Goal: Information Seeking & Learning: Learn about a topic

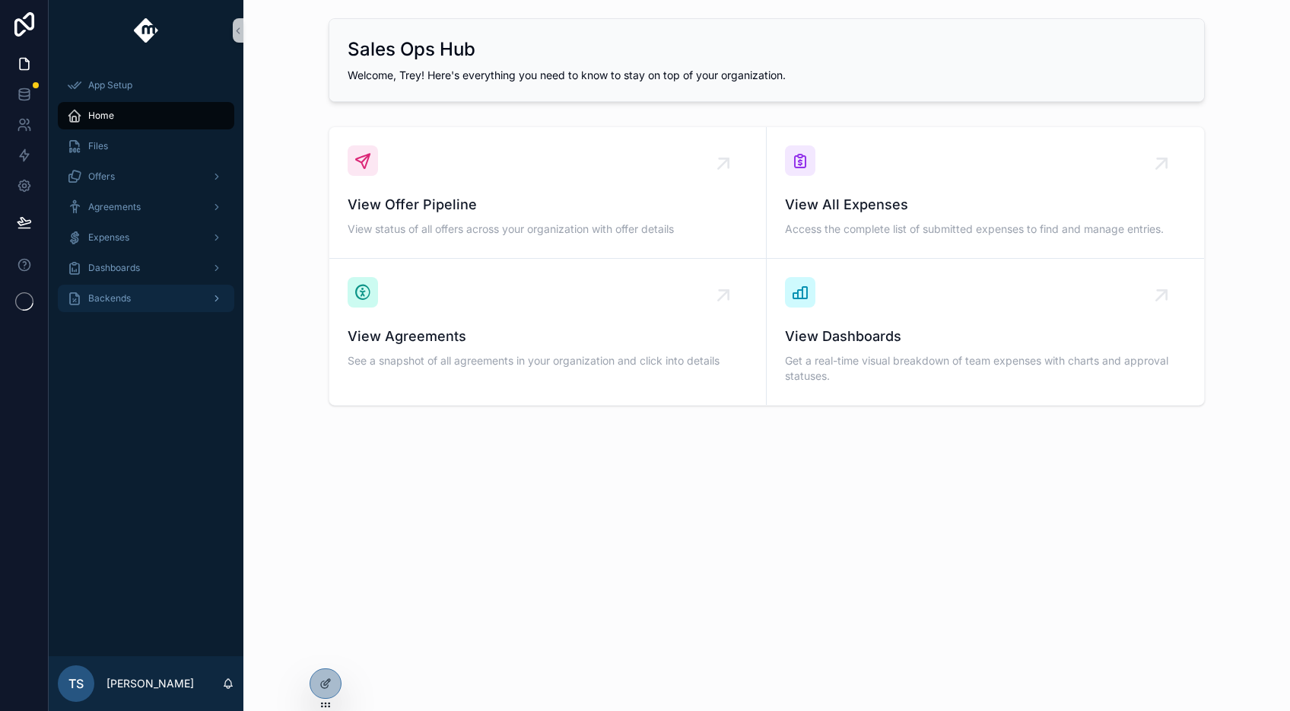
click at [167, 301] on div "Backends" at bounding box center [146, 298] width 158 height 24
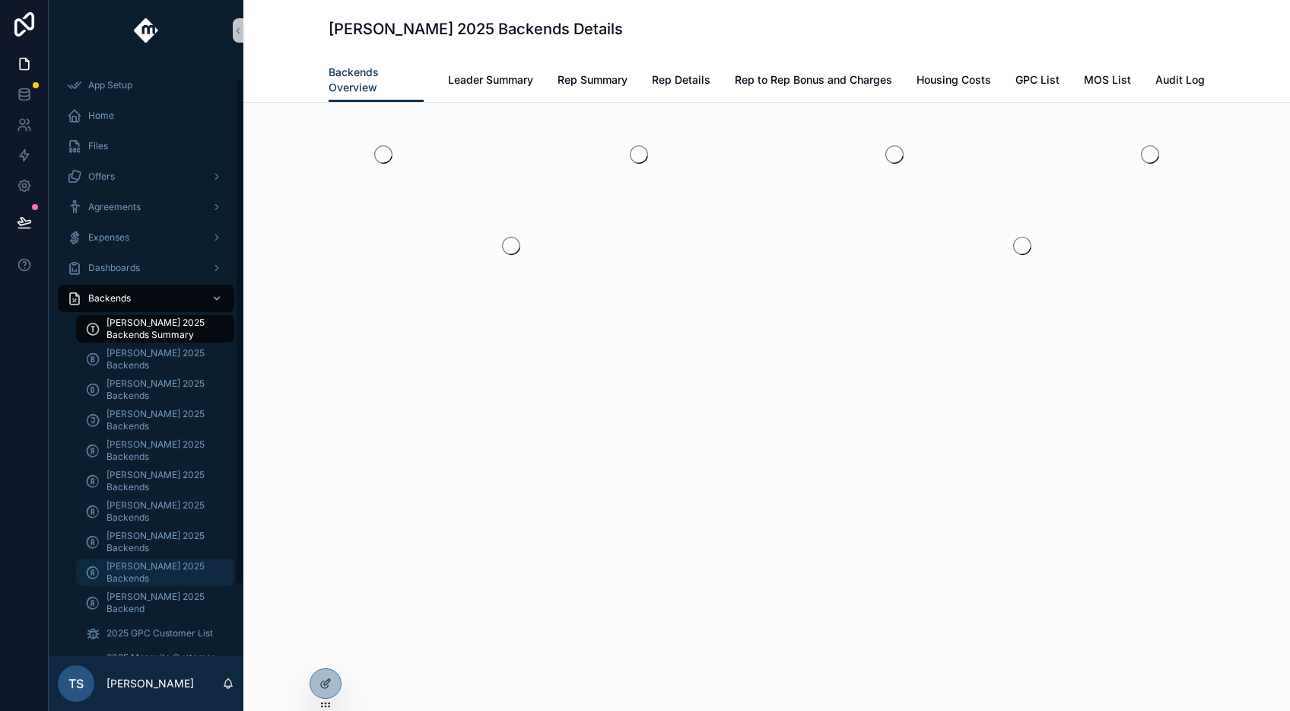
scroll to position [71, 0]
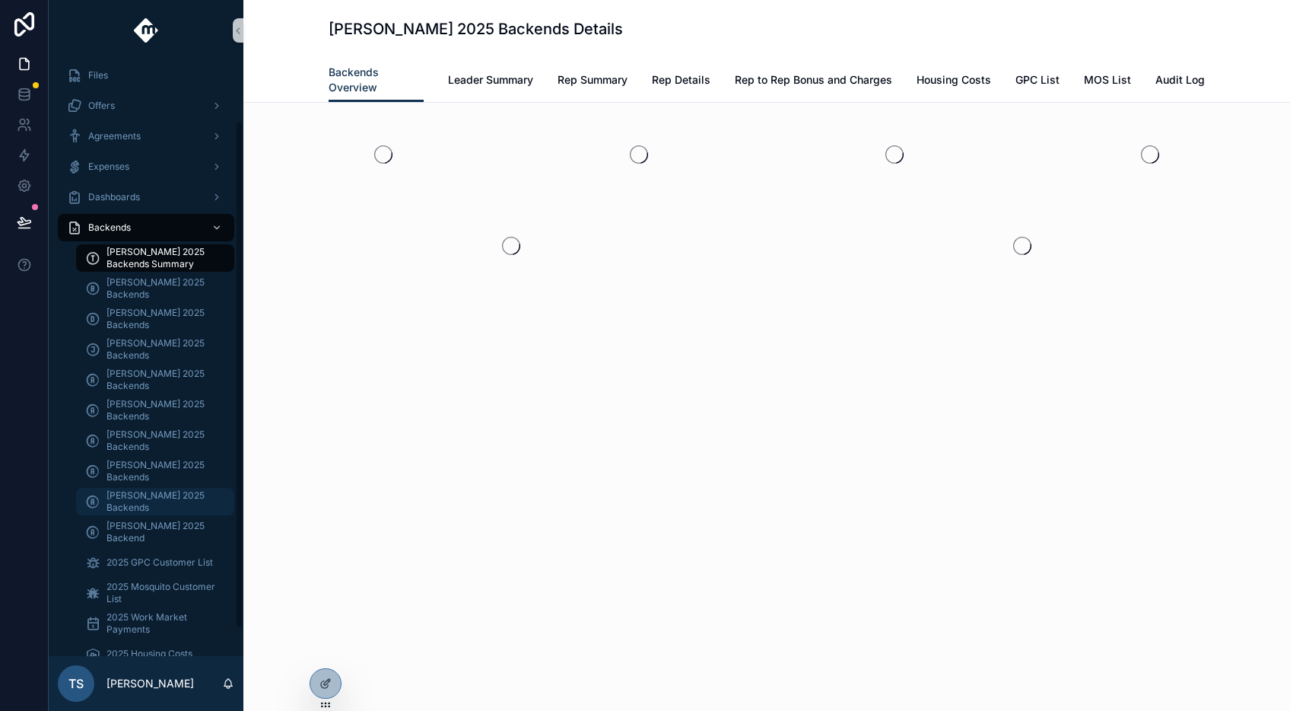
click at [148, 497] on span "[PERSON_NAME] 2025 Backends" at bounding box center [163, 501] width 113 height 24
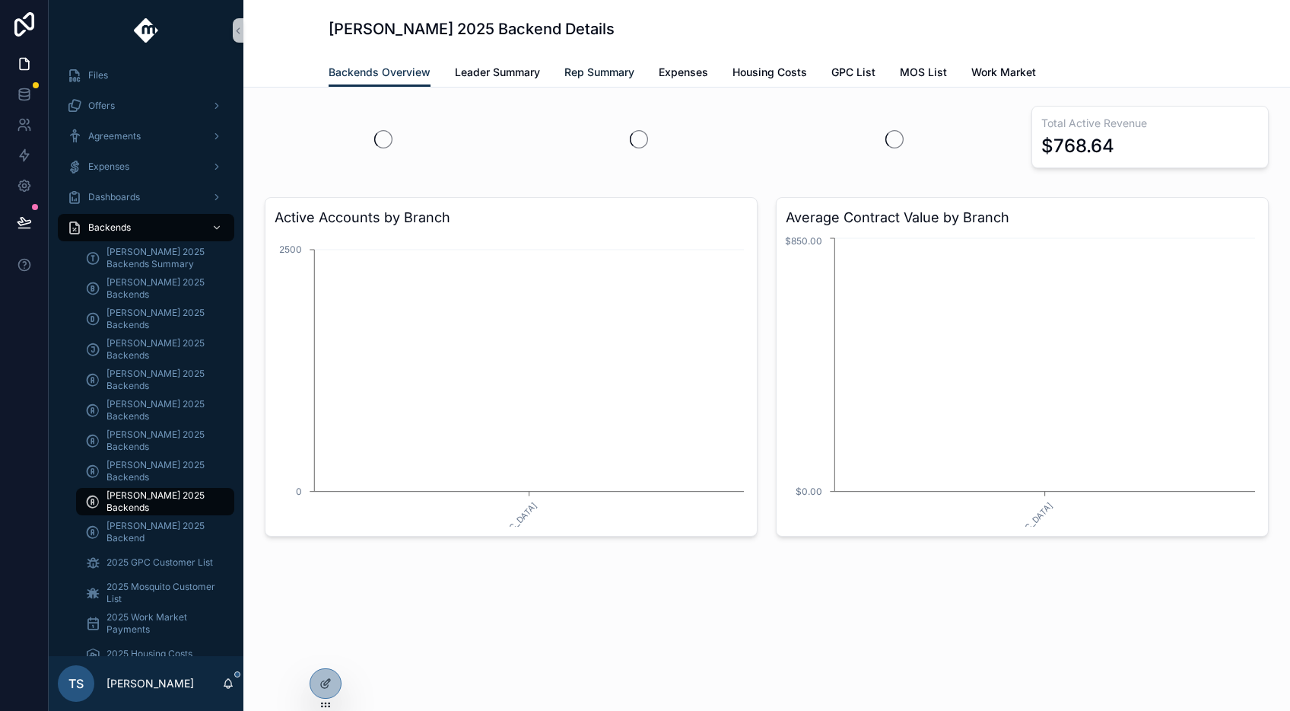
click at [568, 83] on link "Rep Summary" at bounding box center [600, 74] width 70 height 30
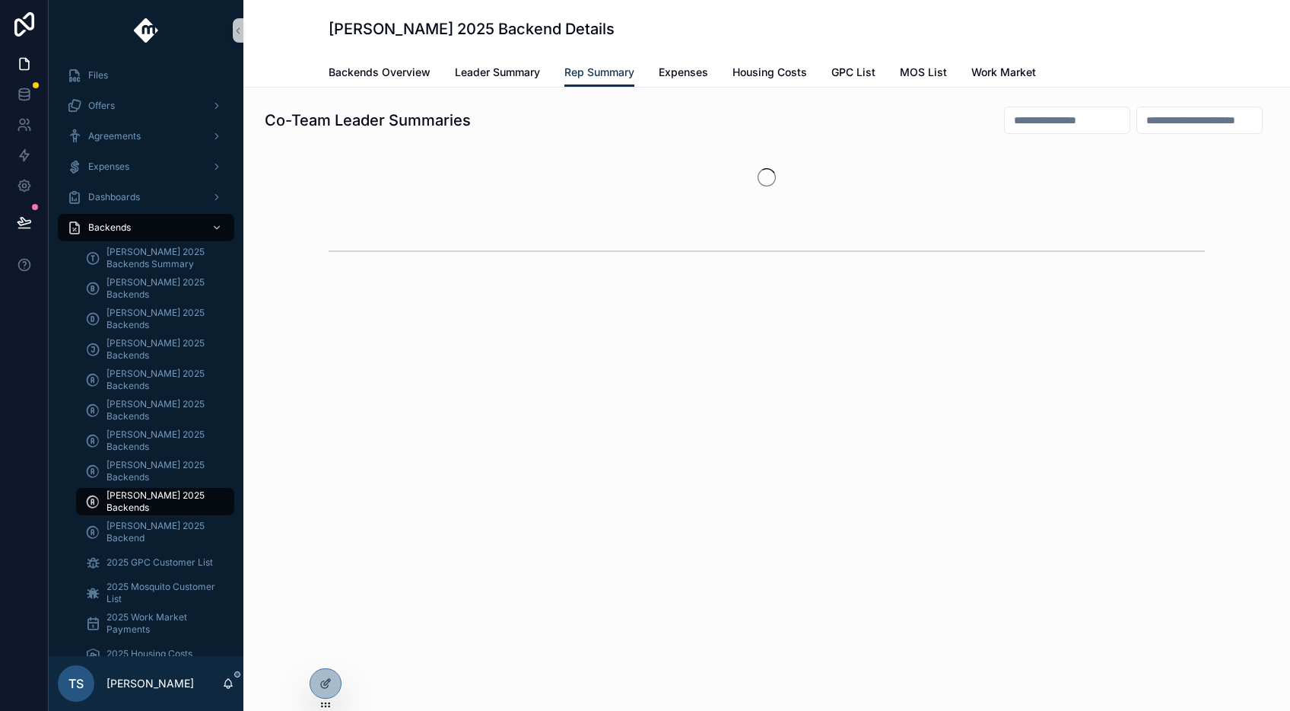
click at [1038, 122] on input "scrollable content" at bounding box center [1067, 120] width 125 height 21
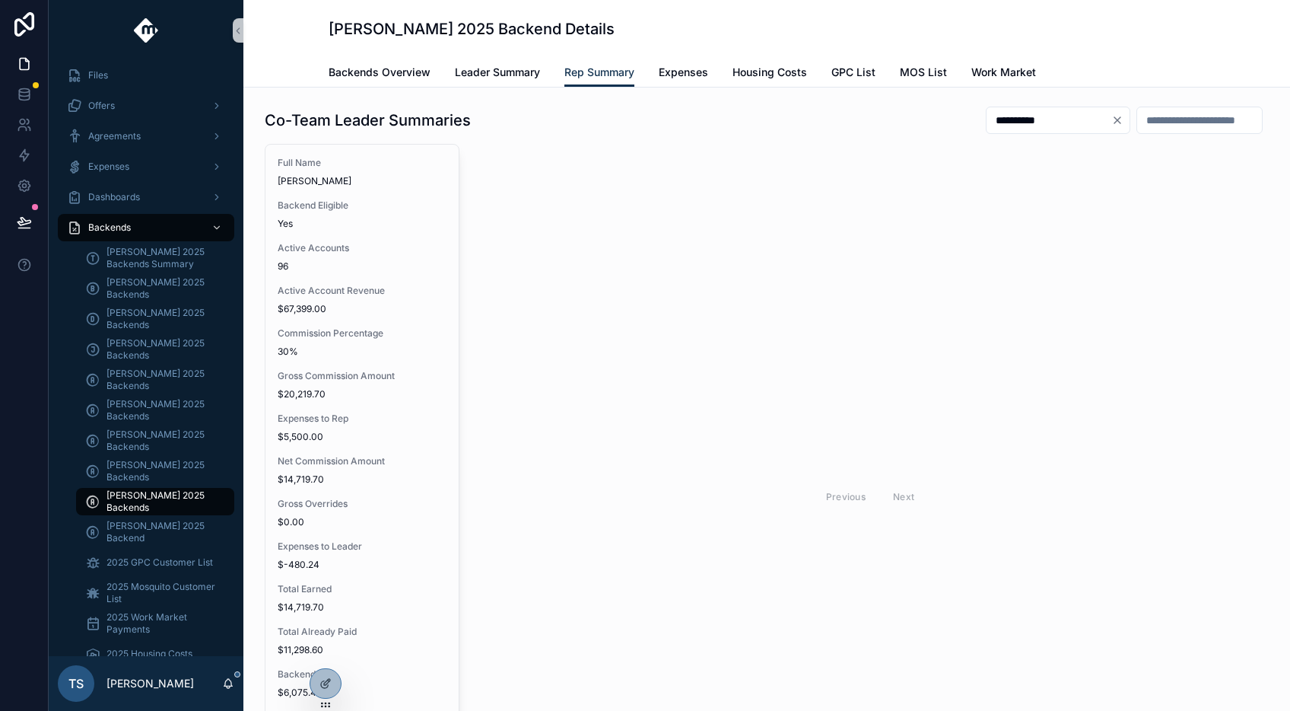
type input "**********"
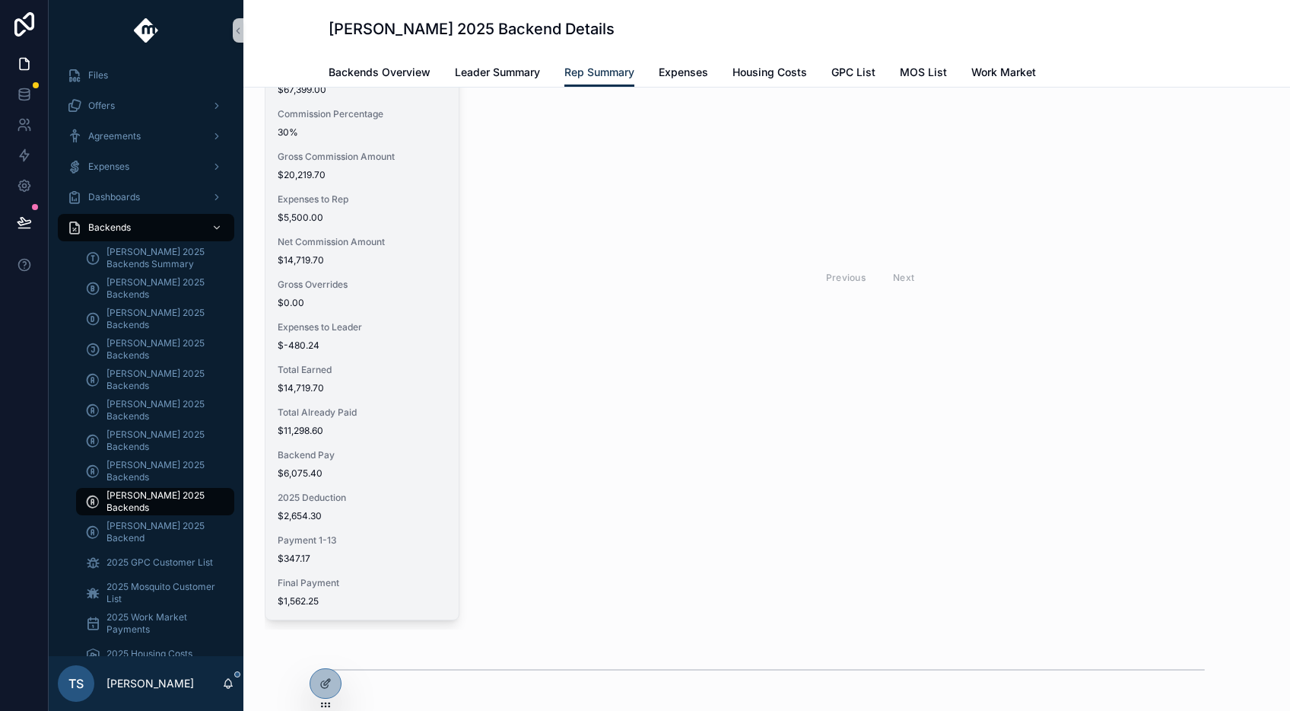
scroll to position [200, 0]
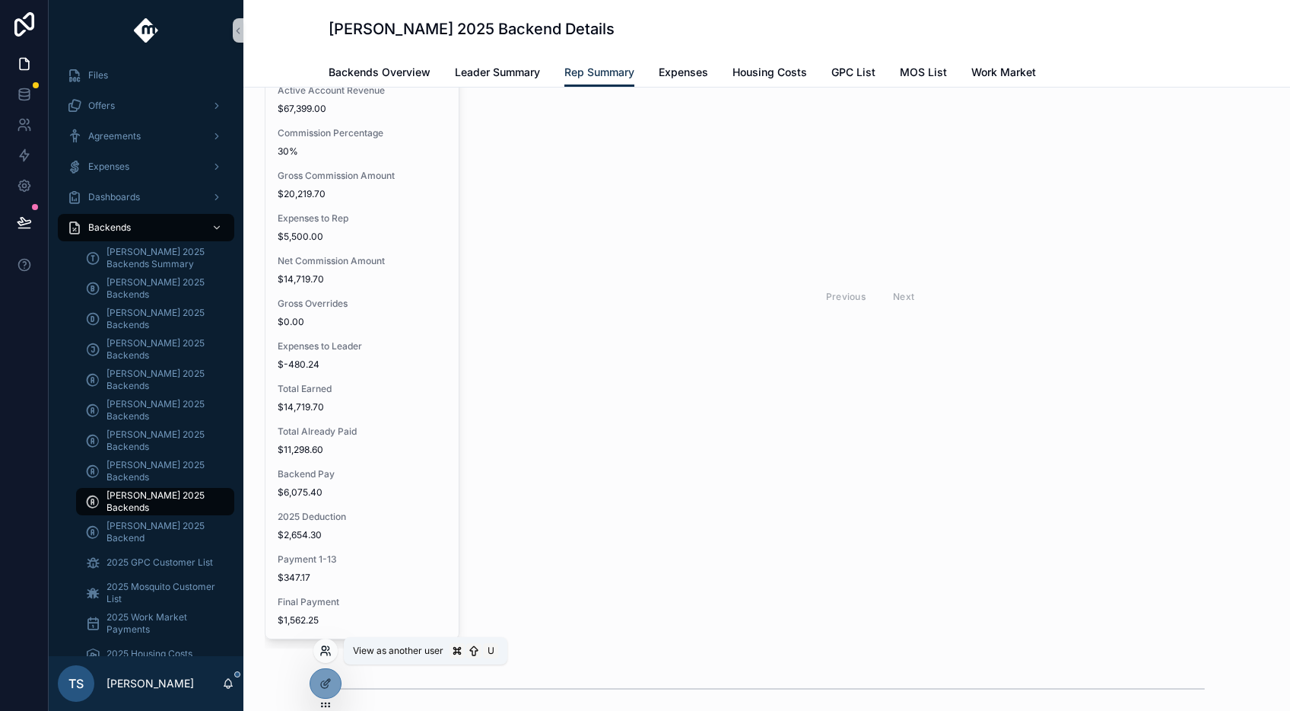
click at [321, 653] on icon at bounding box center [324, 653] width 6 height 3
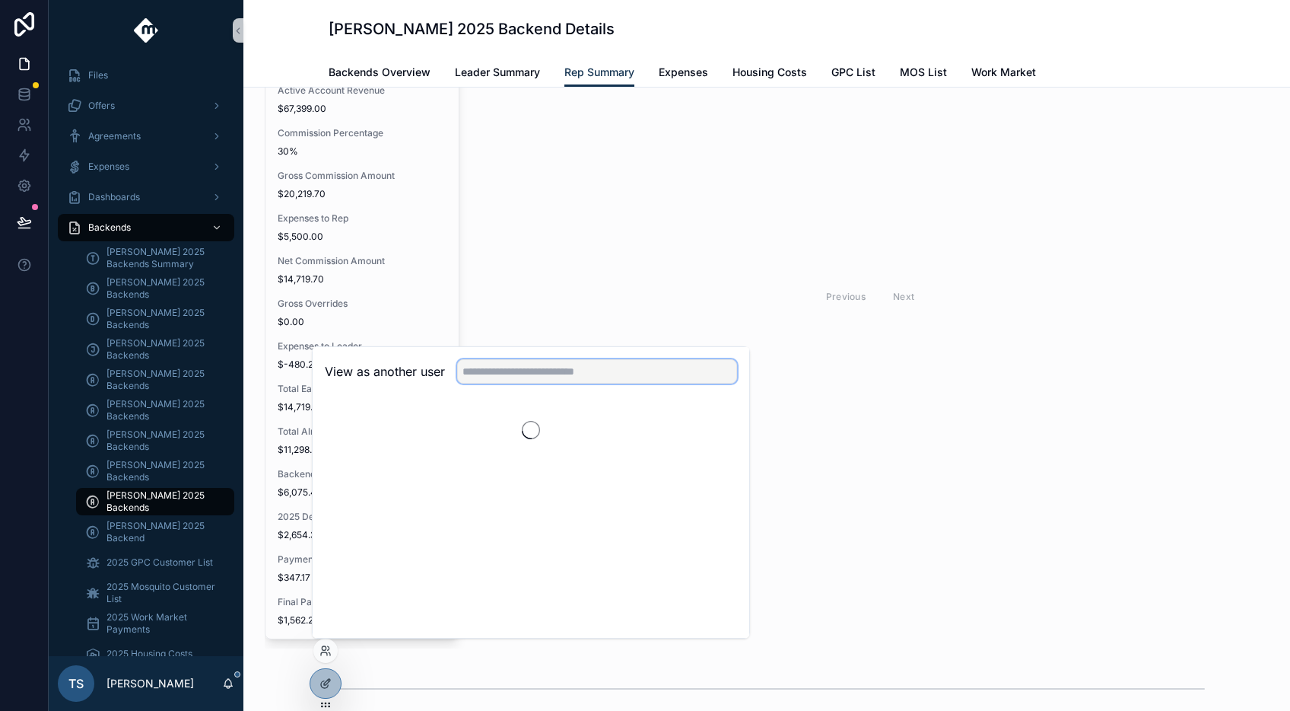
click at [542, 380] on input "text" at bounding box center [597, 371] width 280 height 24
type input "******"
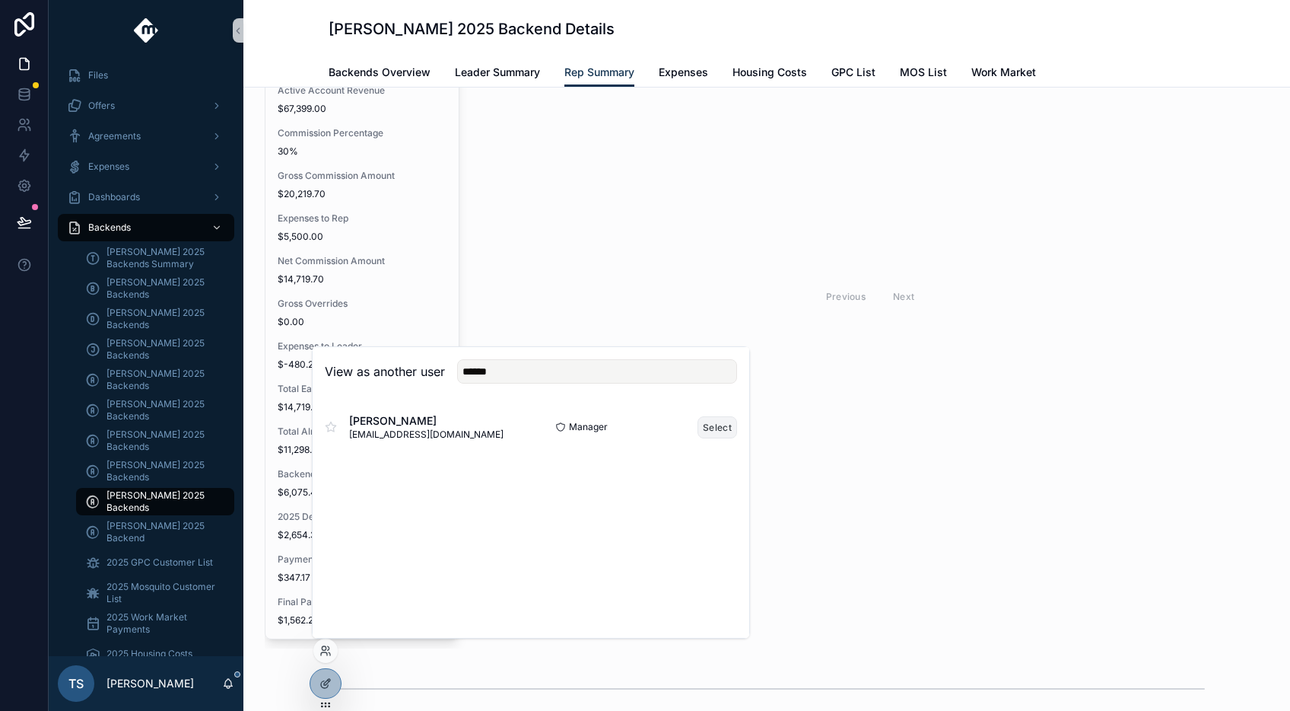
click at [710, 434] on button "Select" at bounding box center [718, 427] width 40 height 22
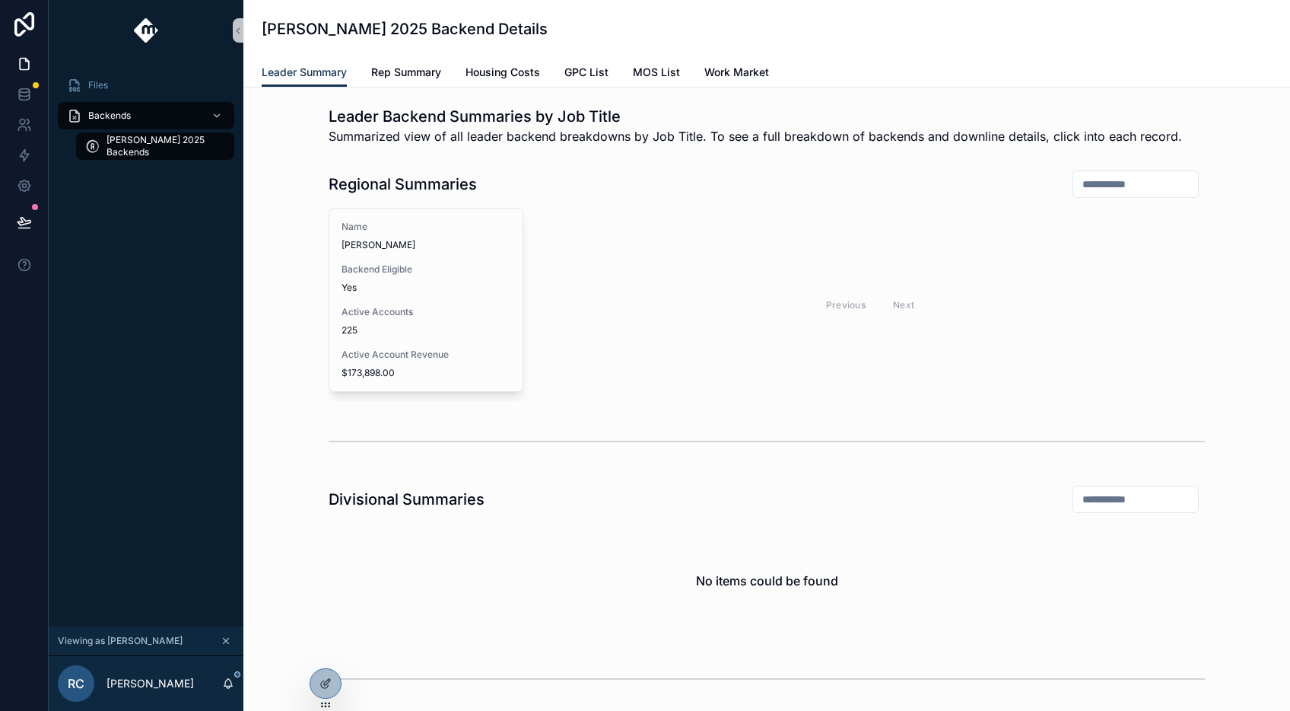
click at [643, 517] on div "Divisional Summaries No items could be found" at bounding box center [767, 562] width 877 height 154
click at [324, 654] on icon at bounding box center [326, 650] width 12 height 12
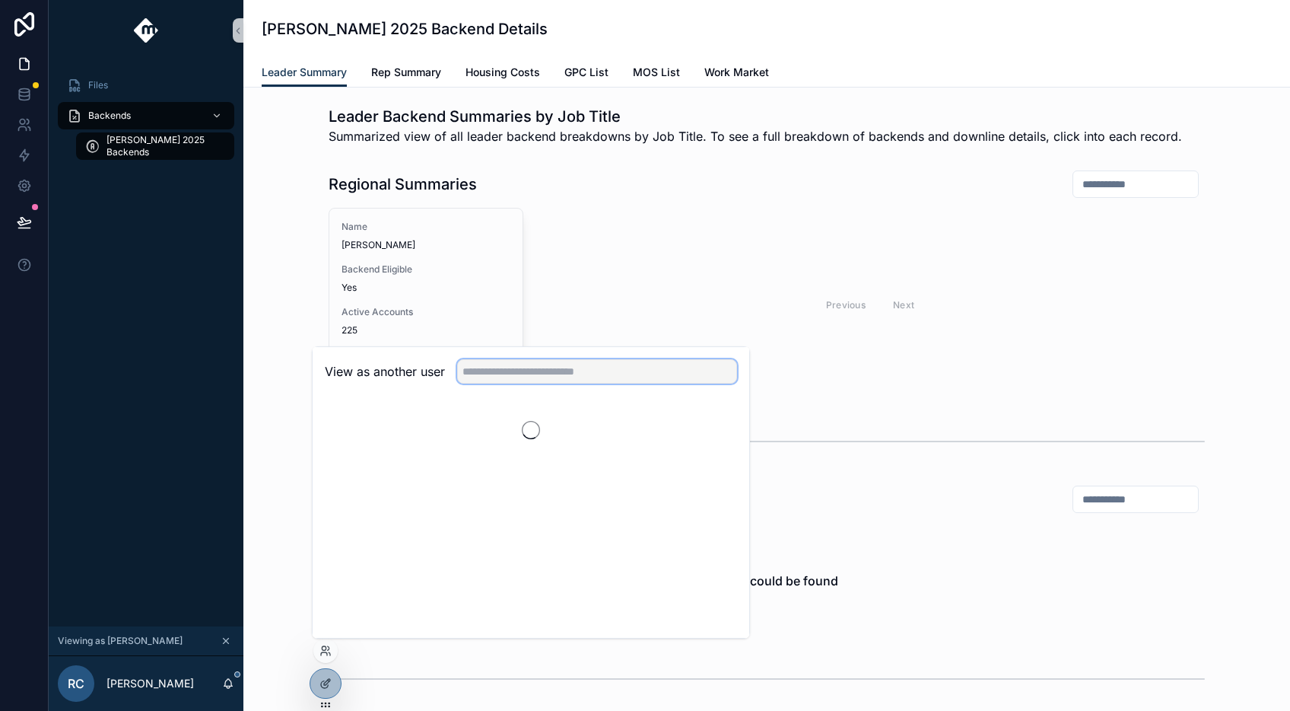
click at [518, 373] on input "text" at bounding box center [597, 371] width 280 height 24
type input "***"
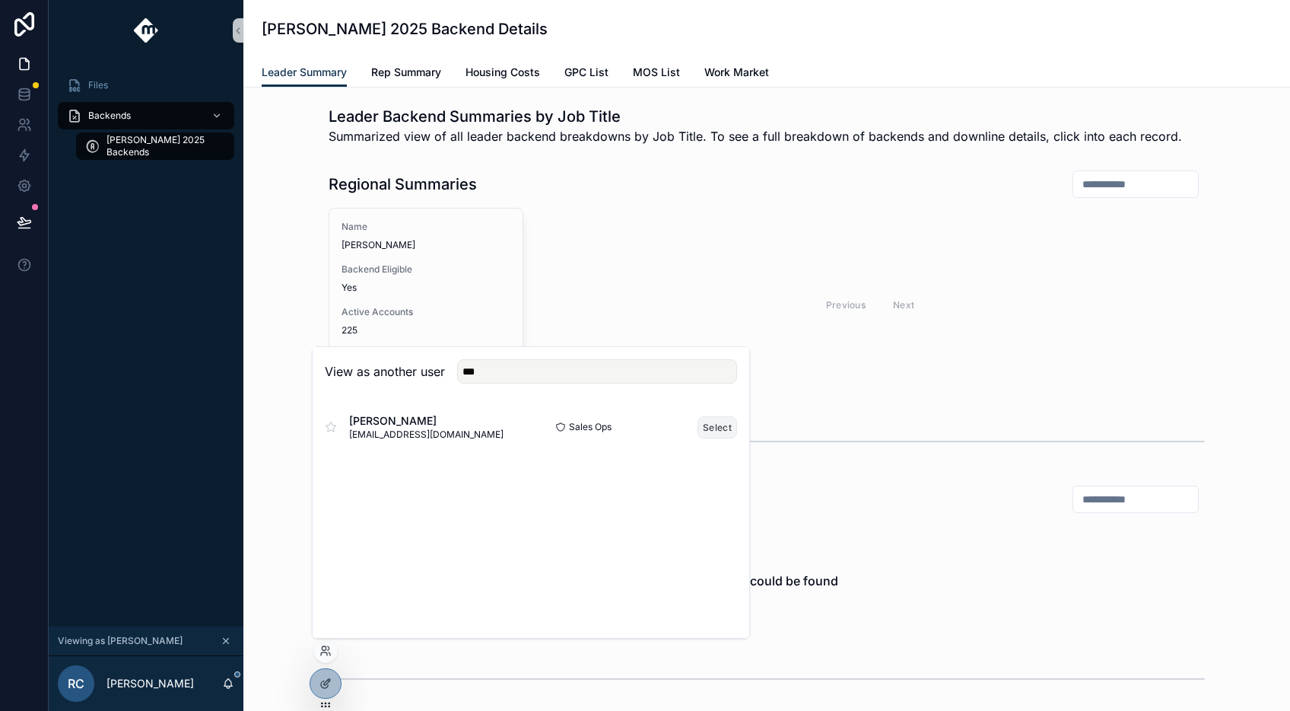
click at [730, 423] on button "Select" at bounding box center [718, 427] width 40 height 22
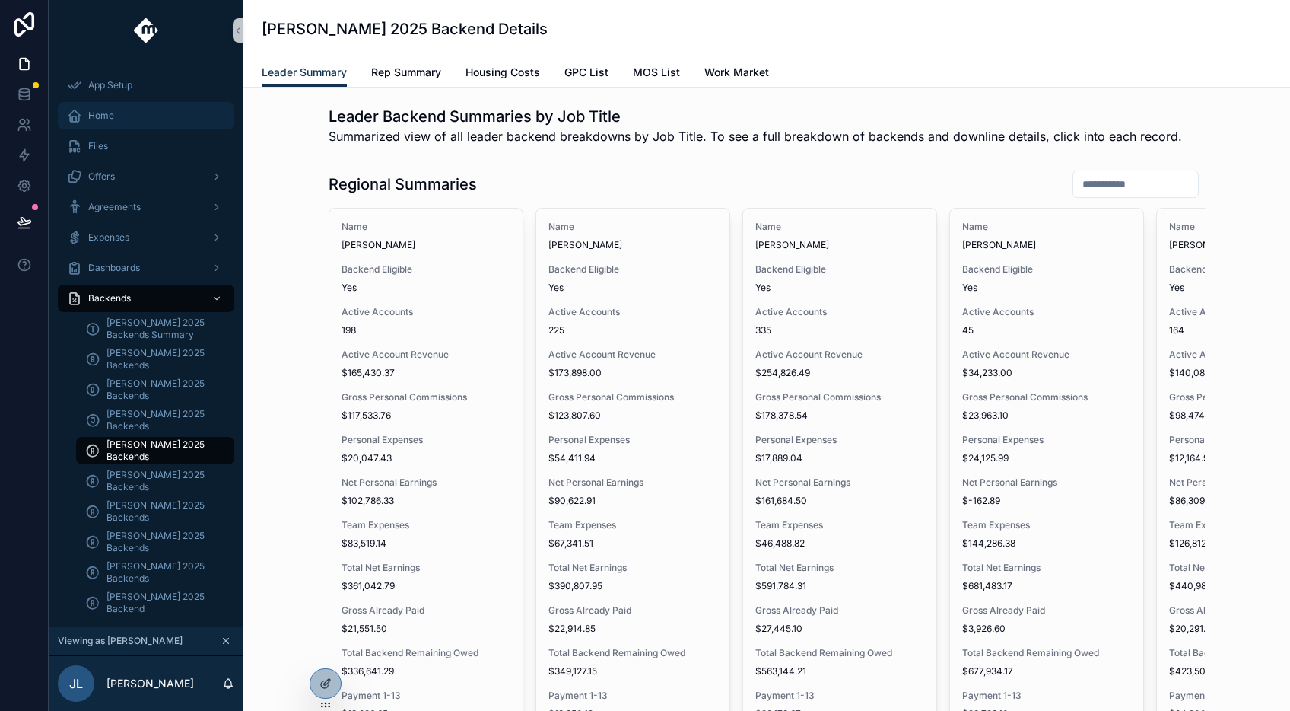
click at [181, 122] on div "Home" at bounding box center [146, 115] width 158 height 24
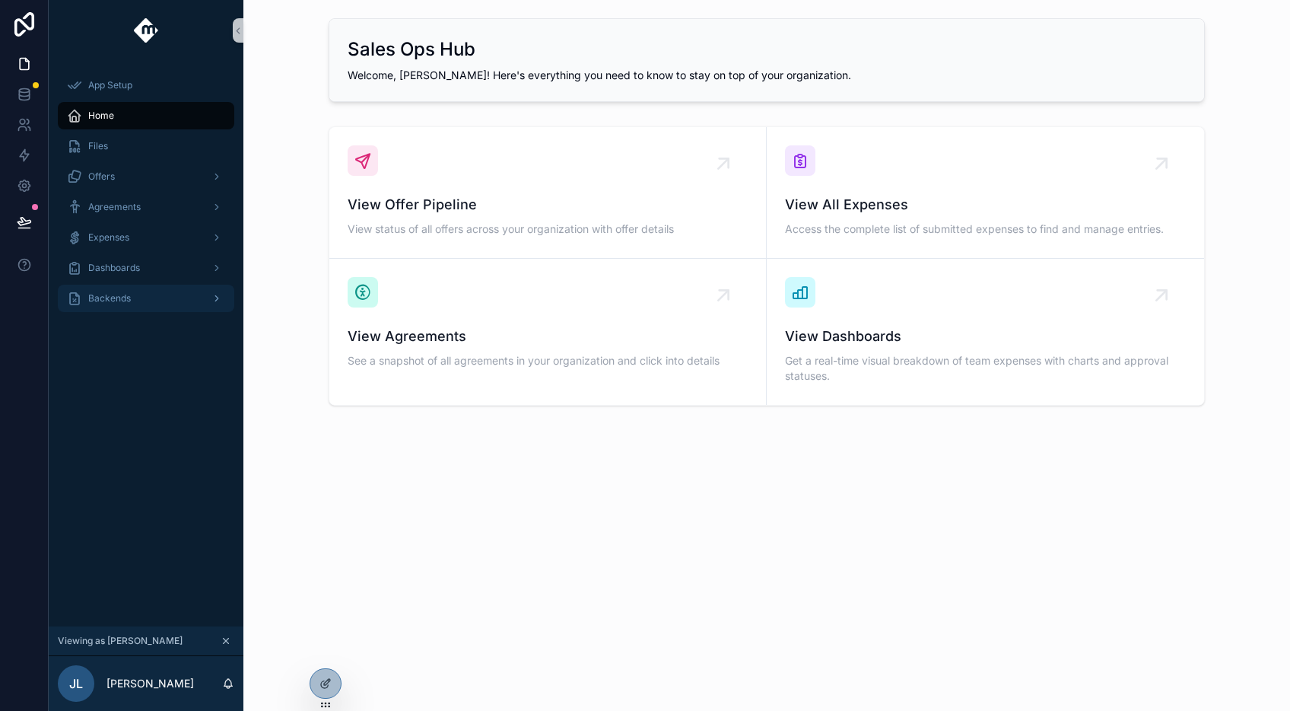
click at [192, 298] on div "Backends" at bounding box center [146, 298] width 158 height 24
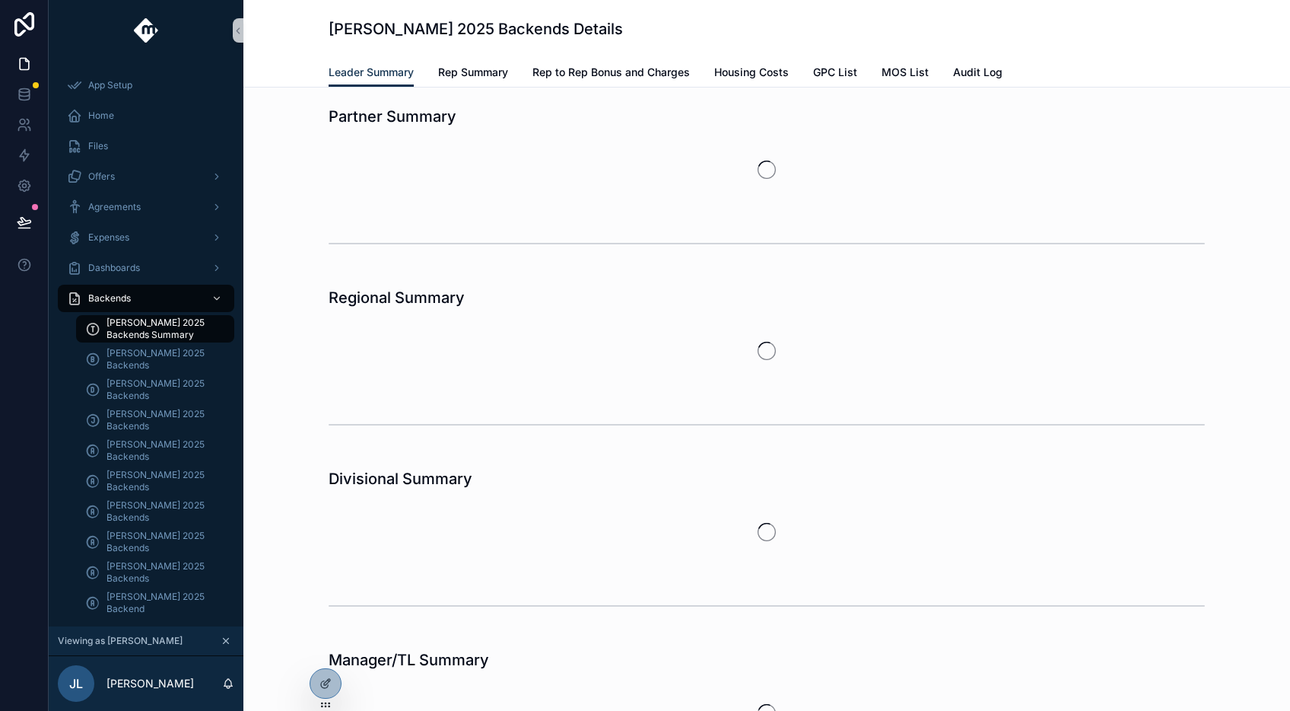
click at [157, 325] on span "[PERSON_NAME] 2025 Backends Summary" at bounding box center [163, 329] width 113 height 24
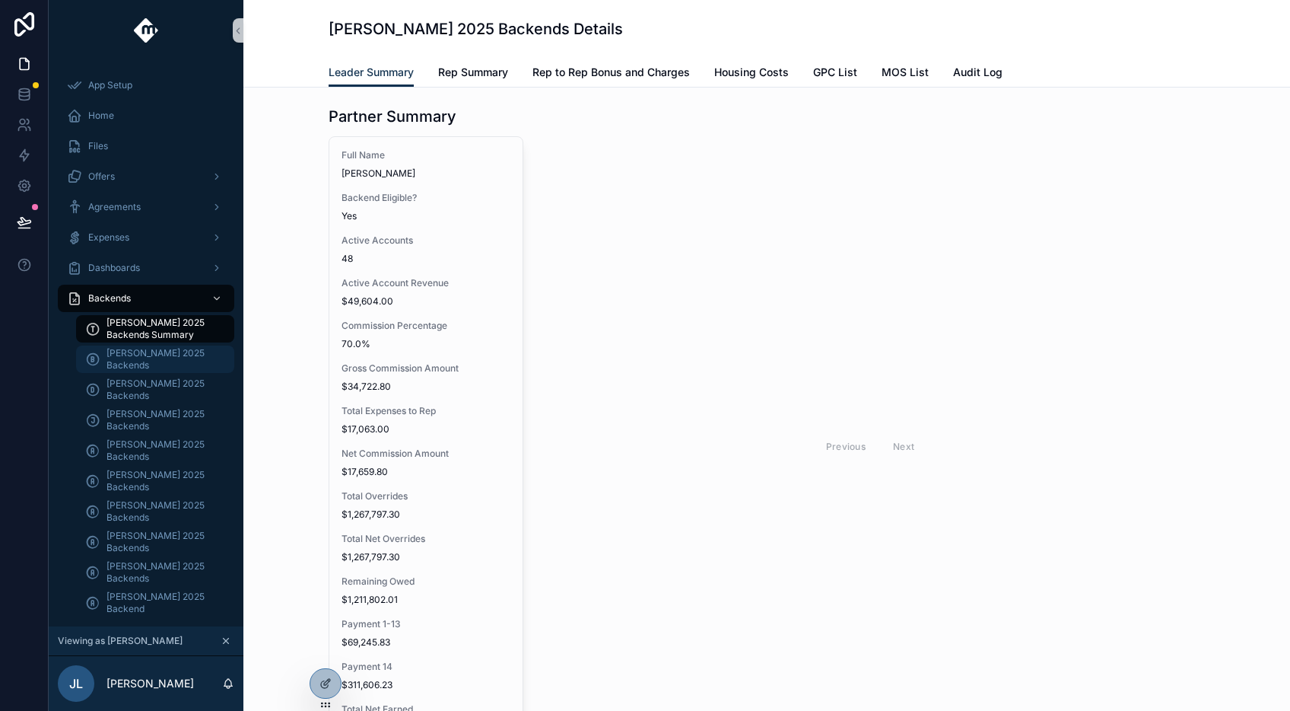
click at [143, 355] on span "[PERSON_NAME] 2025 Backends" at bounding box center [163, 359] width 113 height 24
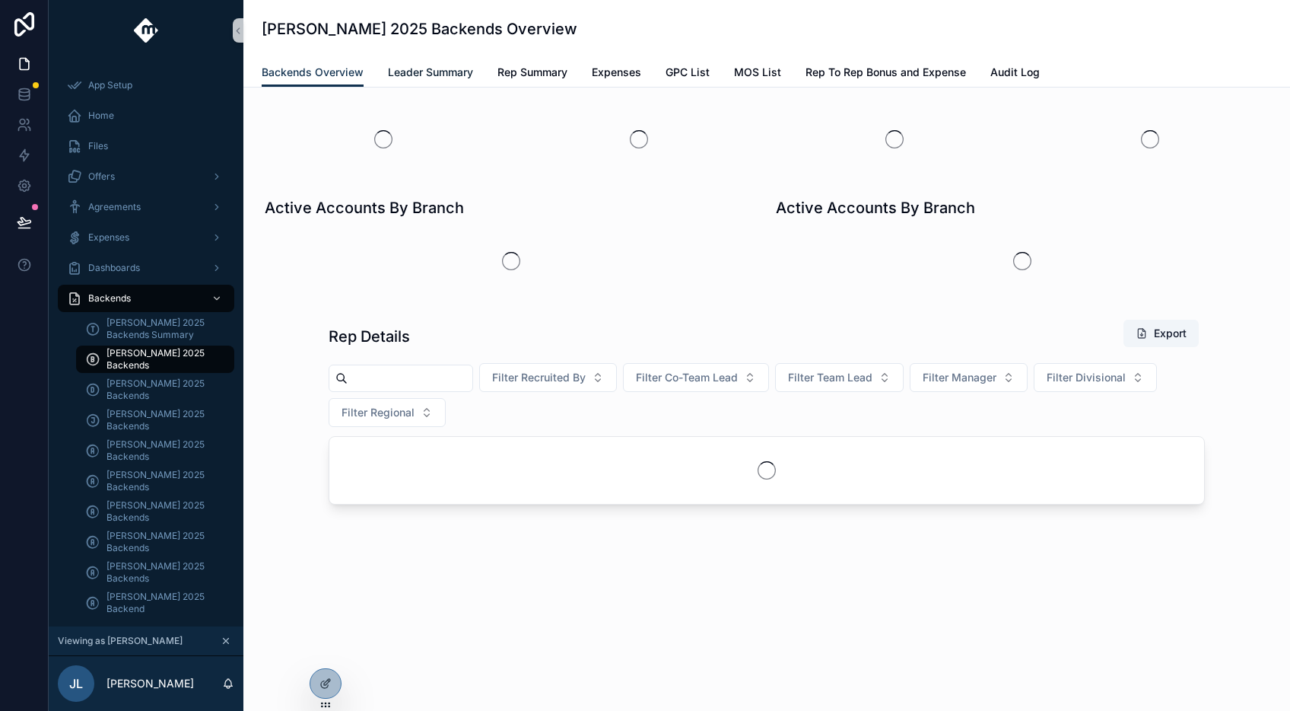
click at [446, 75] on span "Leader Summary" at bounding box center [430, 72] width 85 height 15
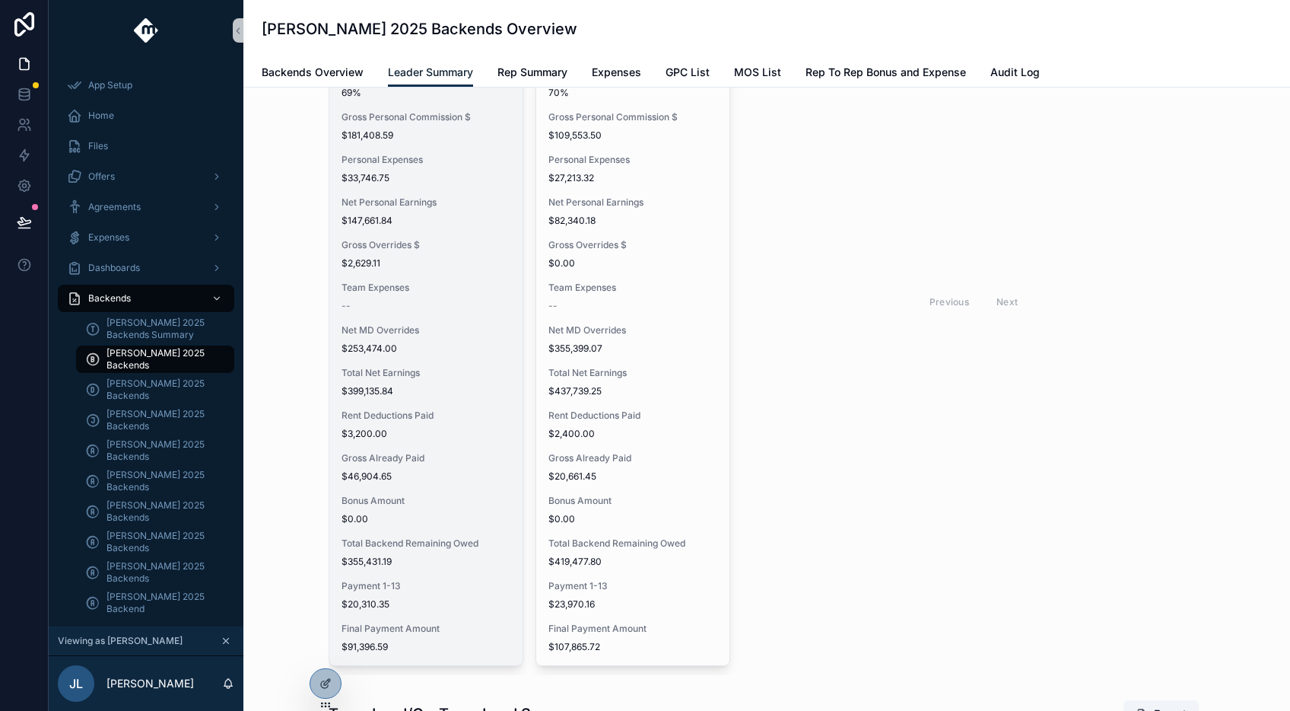
scroll to position [1766, 0]
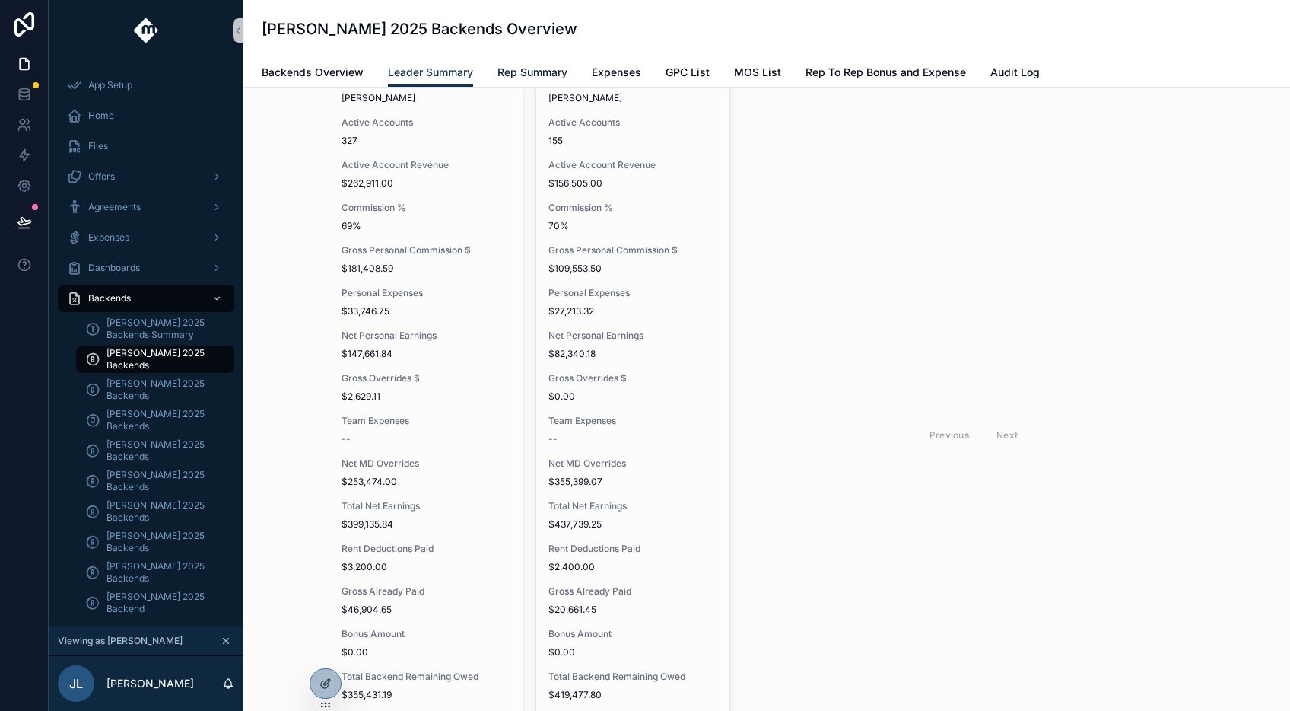
click at [536, 69] on span "Rep Summary" at bounding box center [533, 72] width 70 height 15
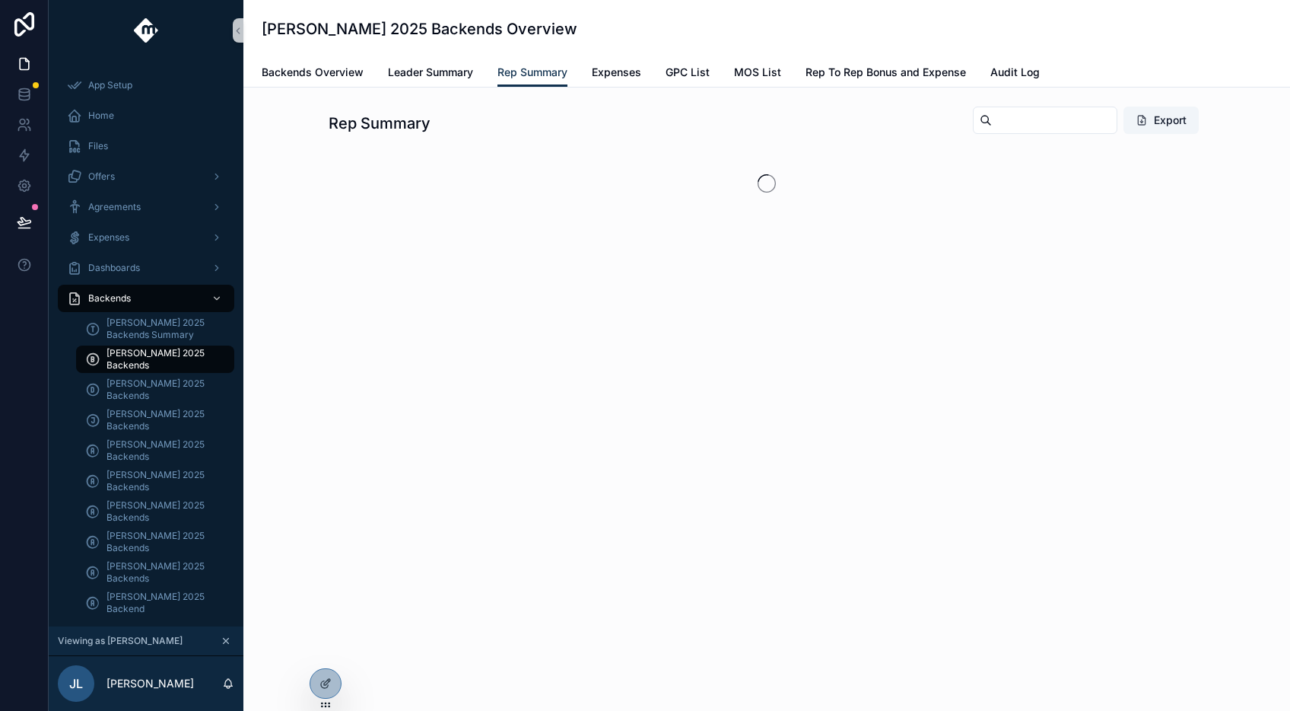
drag, startPoint x: 1060, startPoint y: 117, endPoint x: 1051, endPoint y: 122, distance: 10.6
click at [1061, 117] on input "scrollable content" at bounding box center [1054, 120] width 125 height 21
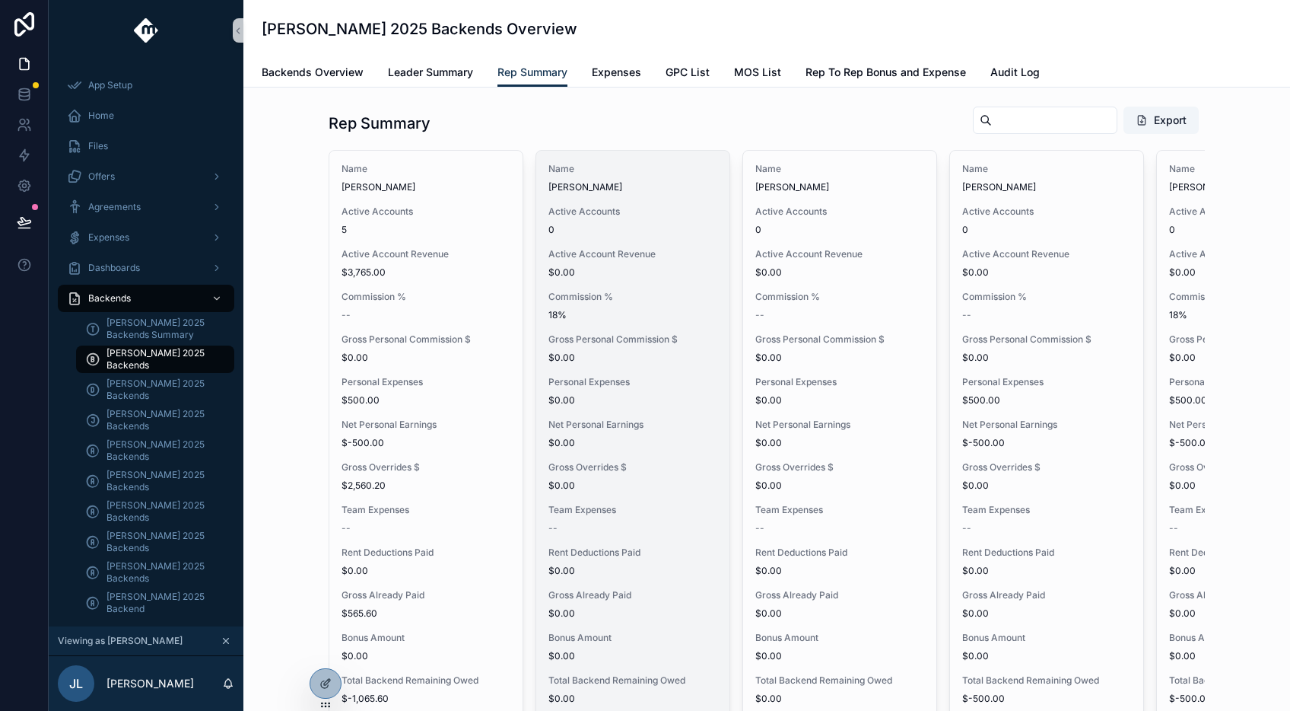
click at [650, 307] on div "Commission % 18%" at bounding box center [633, 306] width 169 height 30
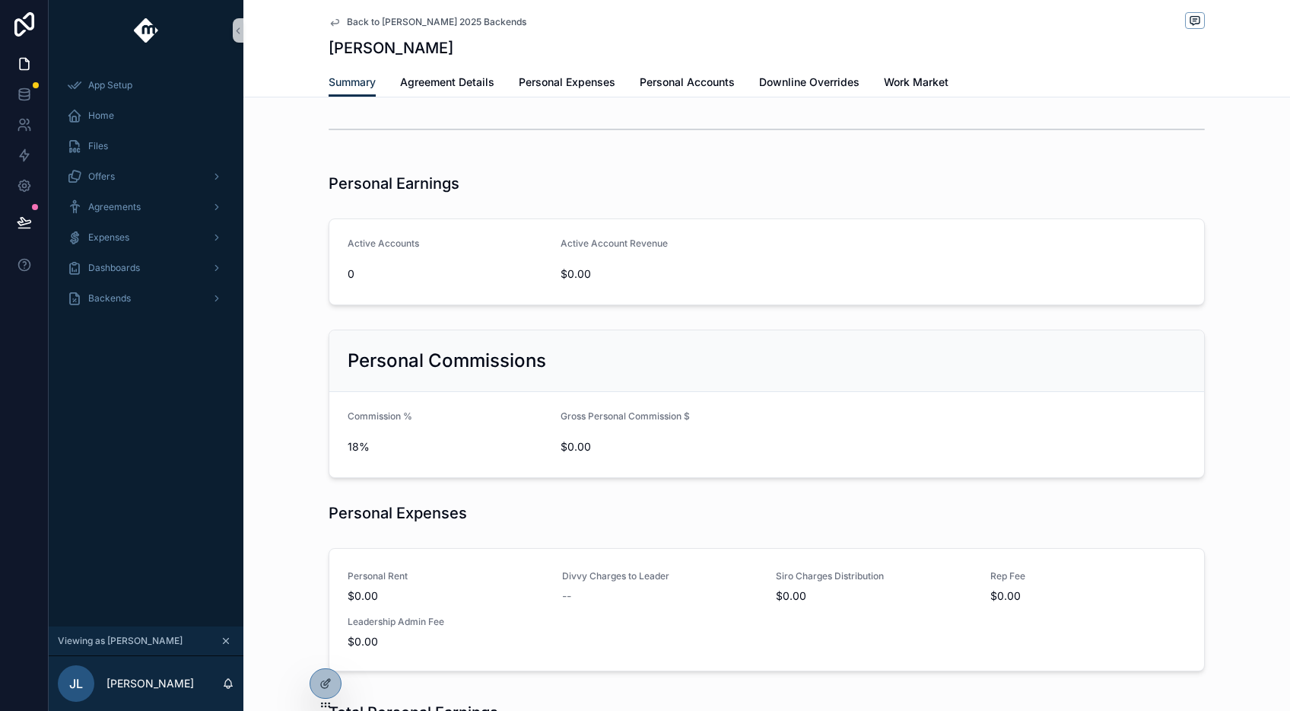
scroll to position [148, 0]
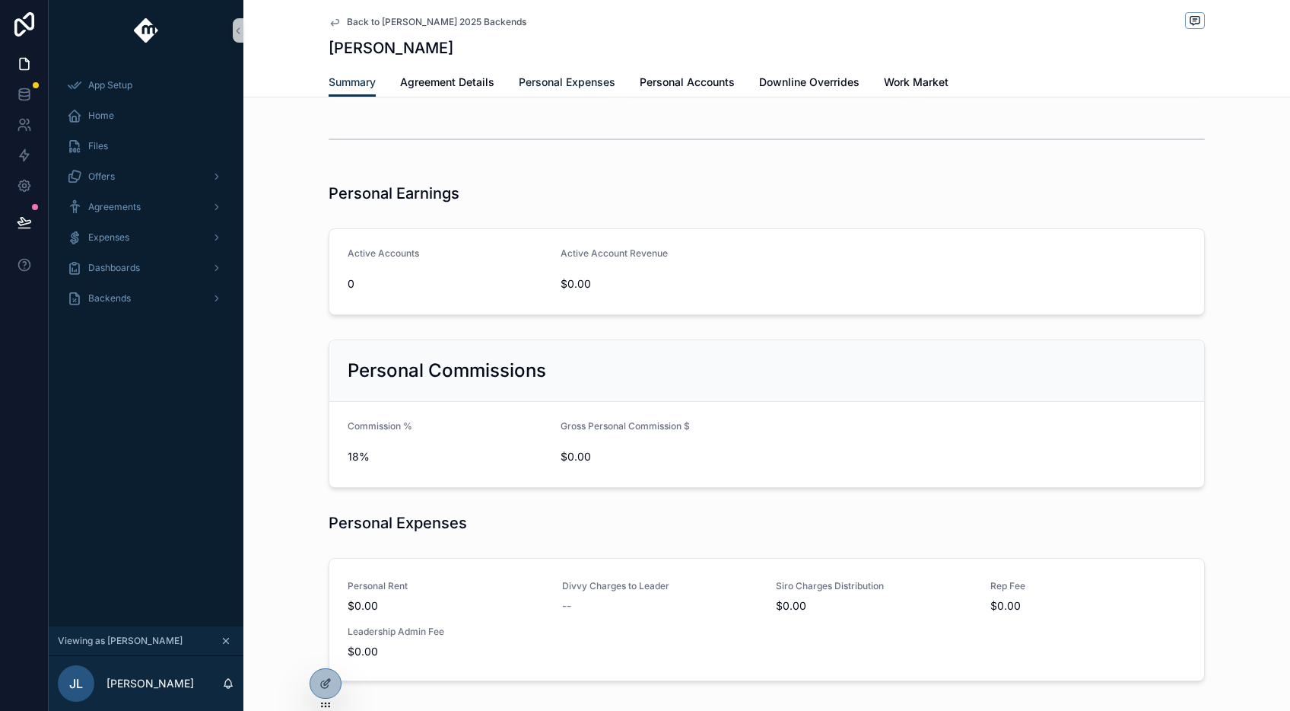
click at [570, 87] on span "Personal Expenses" at bounding box center [567, 82] width 97 height 15
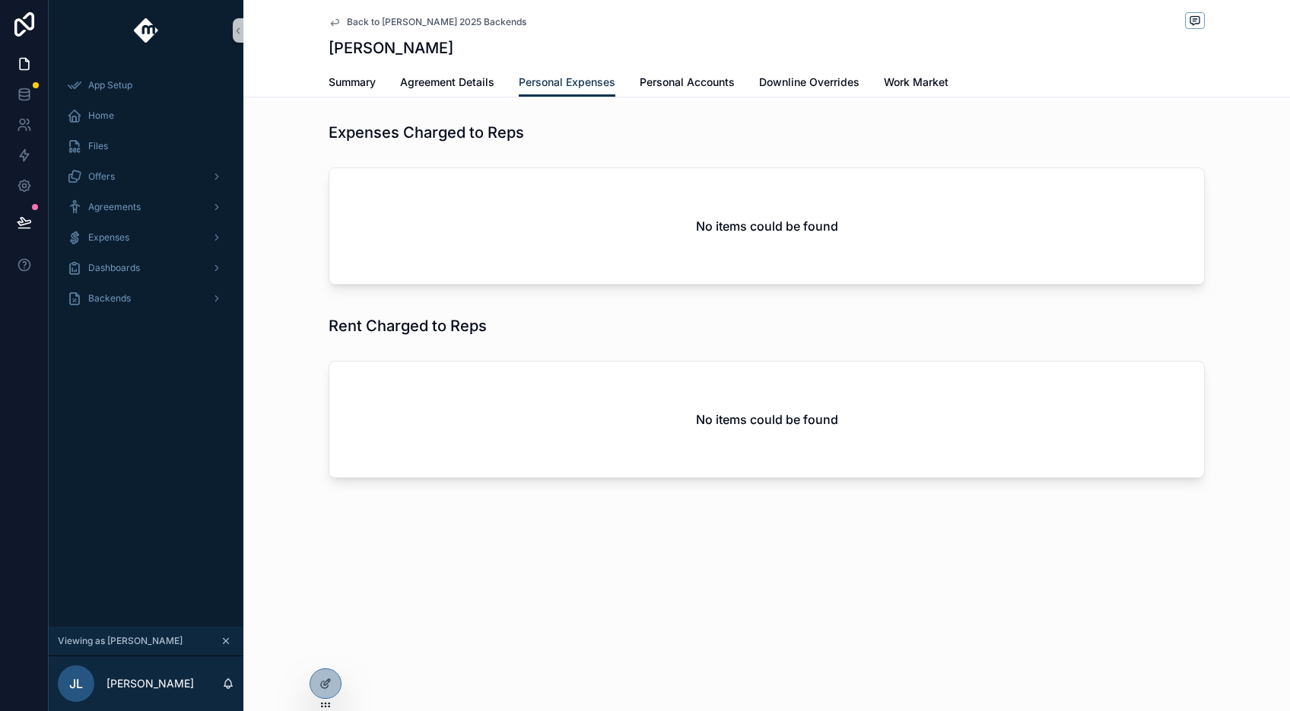
click at [369, 17] on span "Back to [PERSON_NAME] 2025 Backends" at bounding box center [437, 22] width 180 height 12
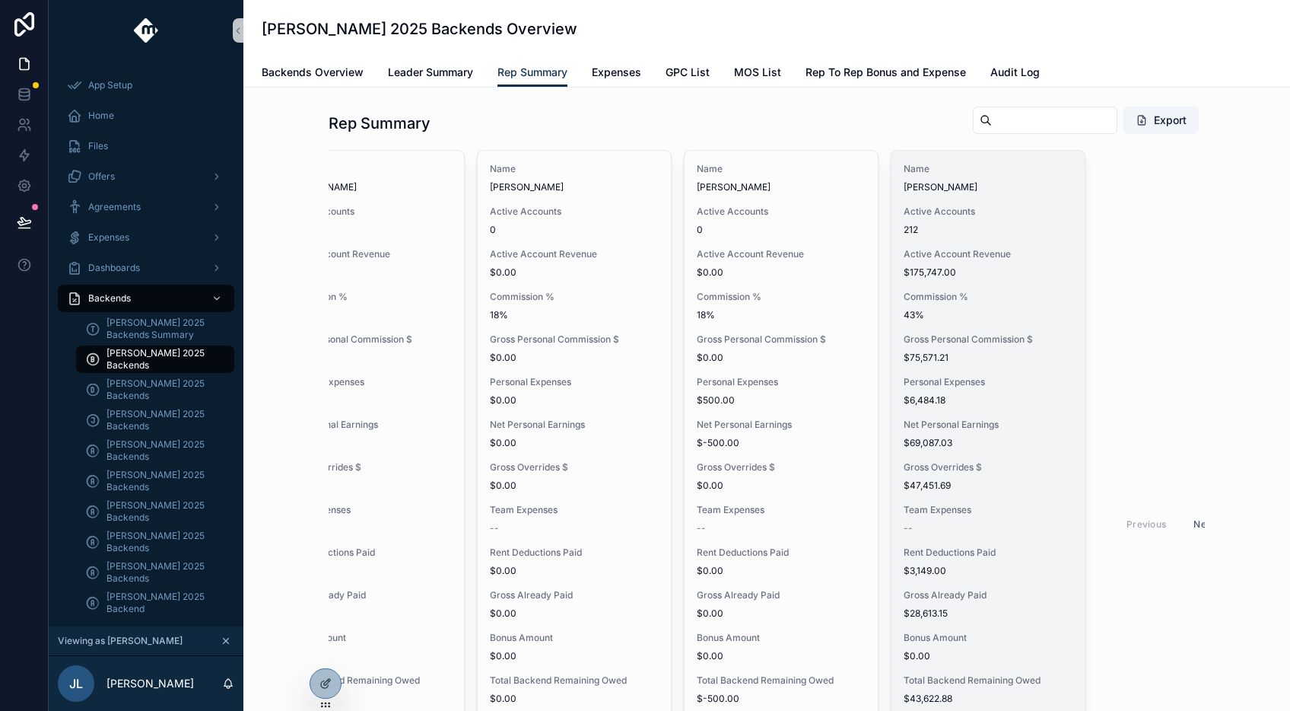
scroll to position [0, 2374]
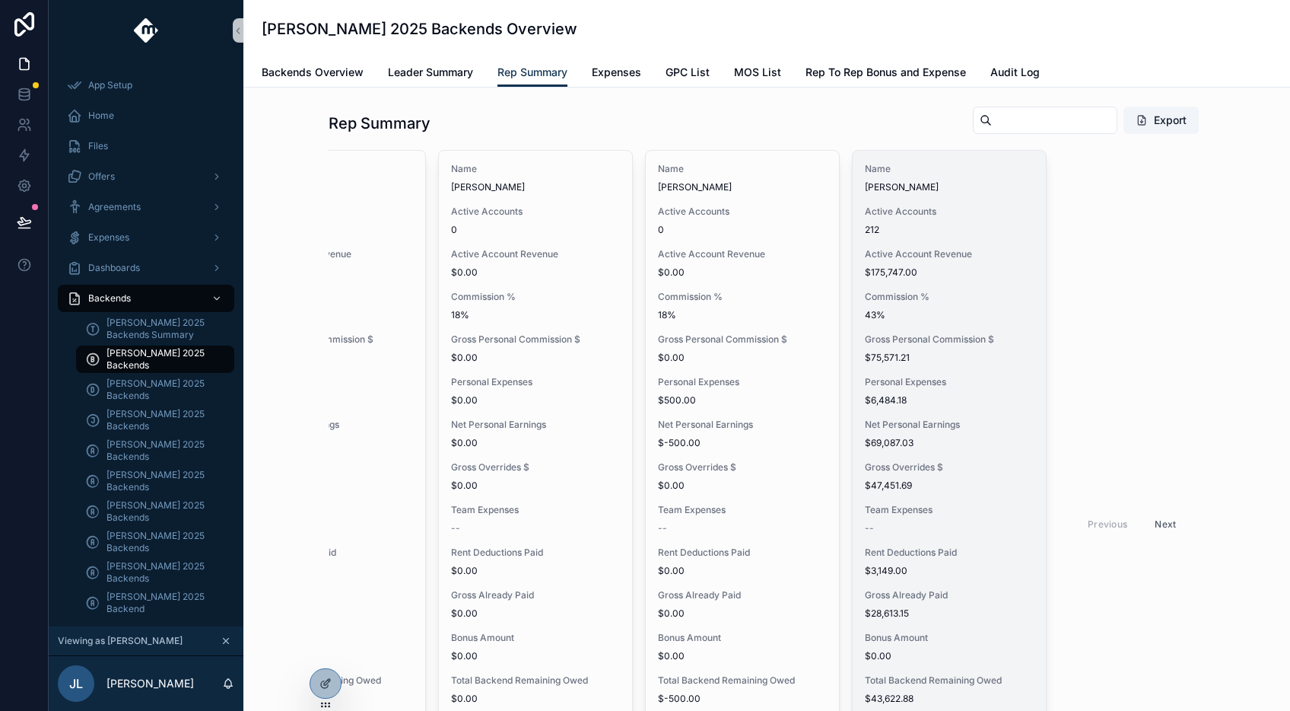
click at [949, 498] on div "Name [PERSON_NAME] Active Accounts 212 Active Account Revenue $175,747.00 Commi…" at bounding box center [949, 519] width 193 height 737
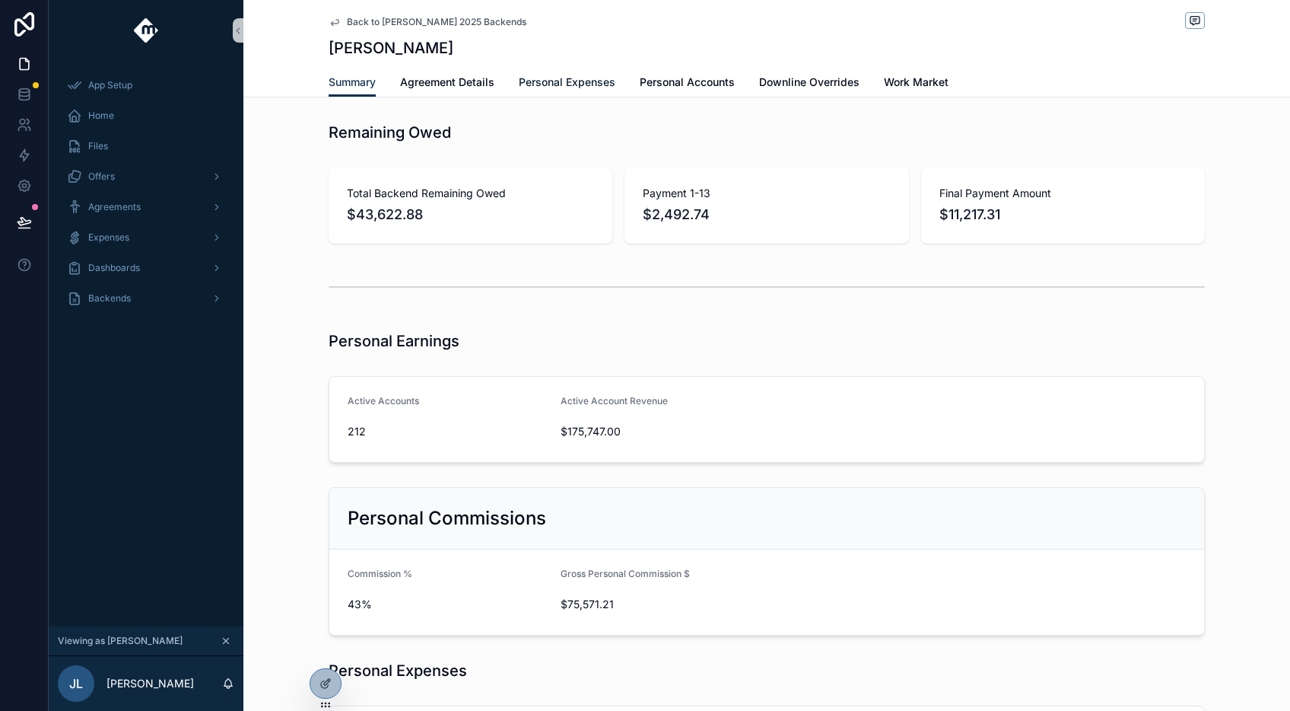
click at [567, 84] on span "Personal Expenses" at bounding box center [567, 82] width 97 height 15
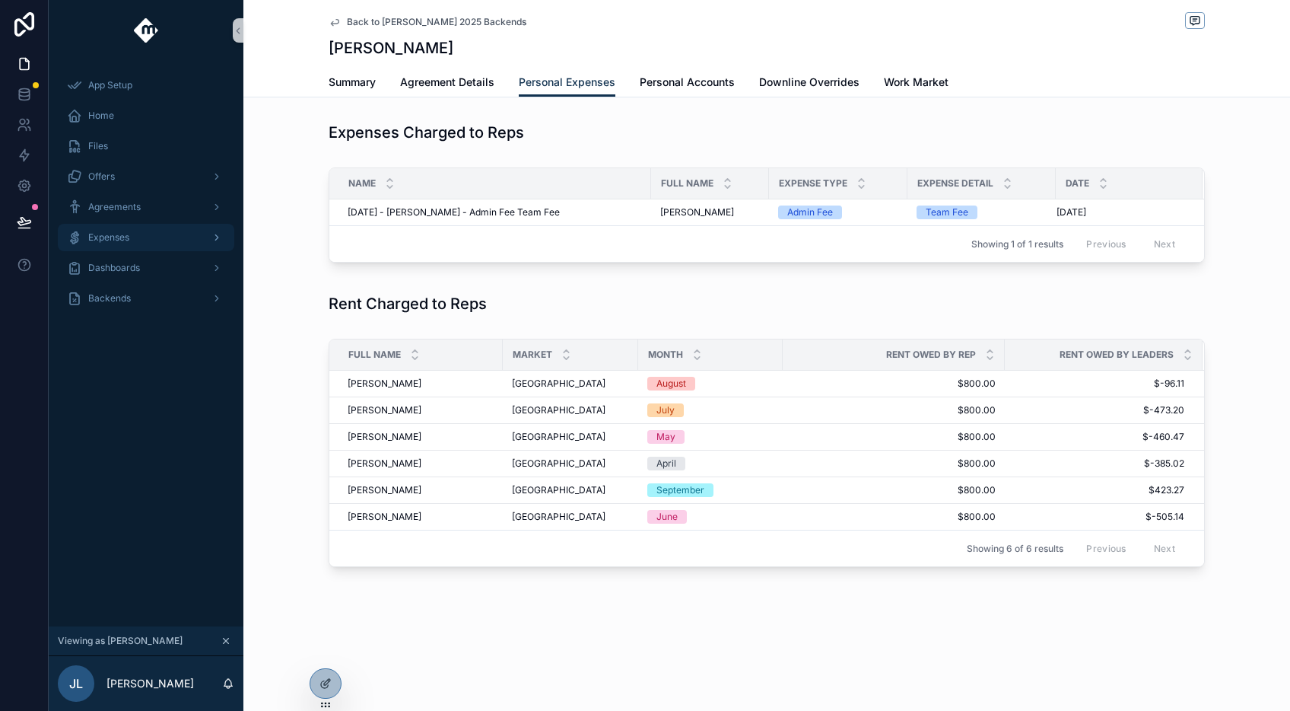
click at [195, 234] on div "Expenses" at bounding box center [146, 237] width 158 height 24
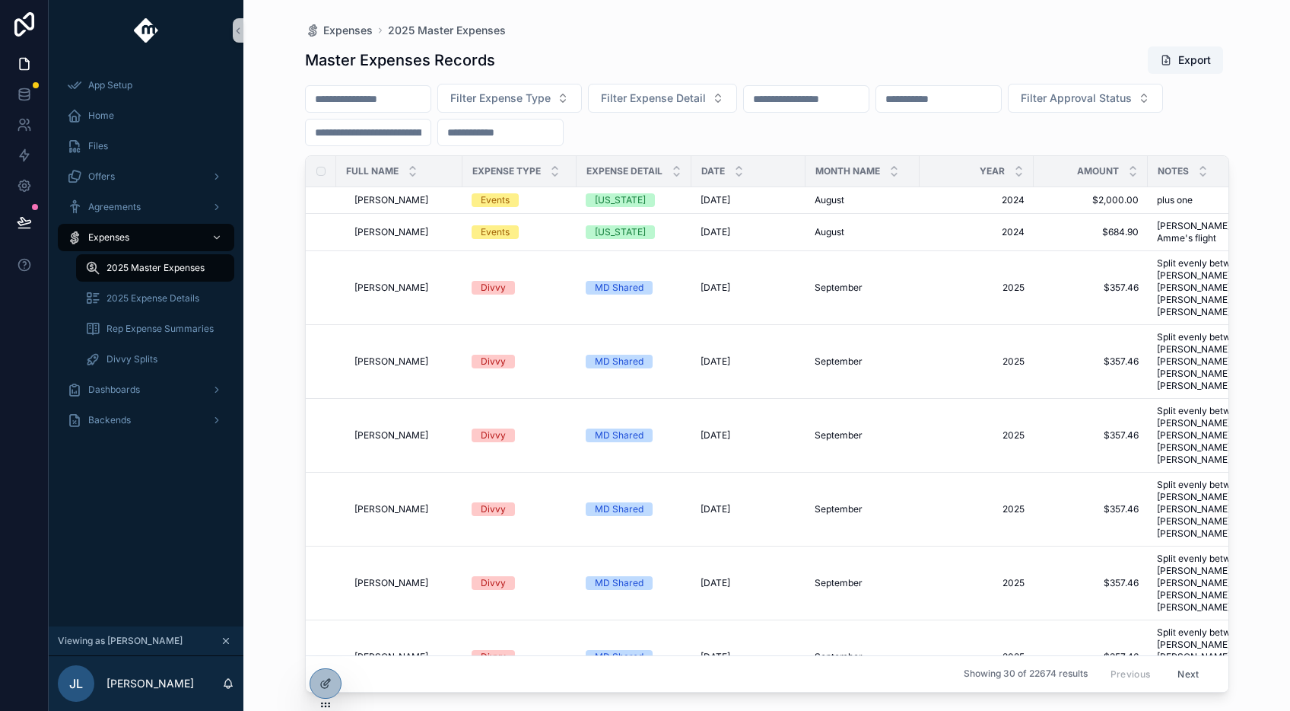
click at [380, 147] on div "Master Expenses Records Export Filter Expense Type Filter Expense Detail Filter…" at bounding box center [767, 365] width 924 height 656
click at [392, 131] on input "scrollable content" at bounding box center [368, 132] width 125 height 21
click at [621, 126] on div "Filter Expense Type Filter Expense Detail Filter Approval Status" at bounding box center [767, 115] width 924 height 62
click at [582, 104] on button "Filter Expense Type" at bounding box center [509, 98] width 145 height 29
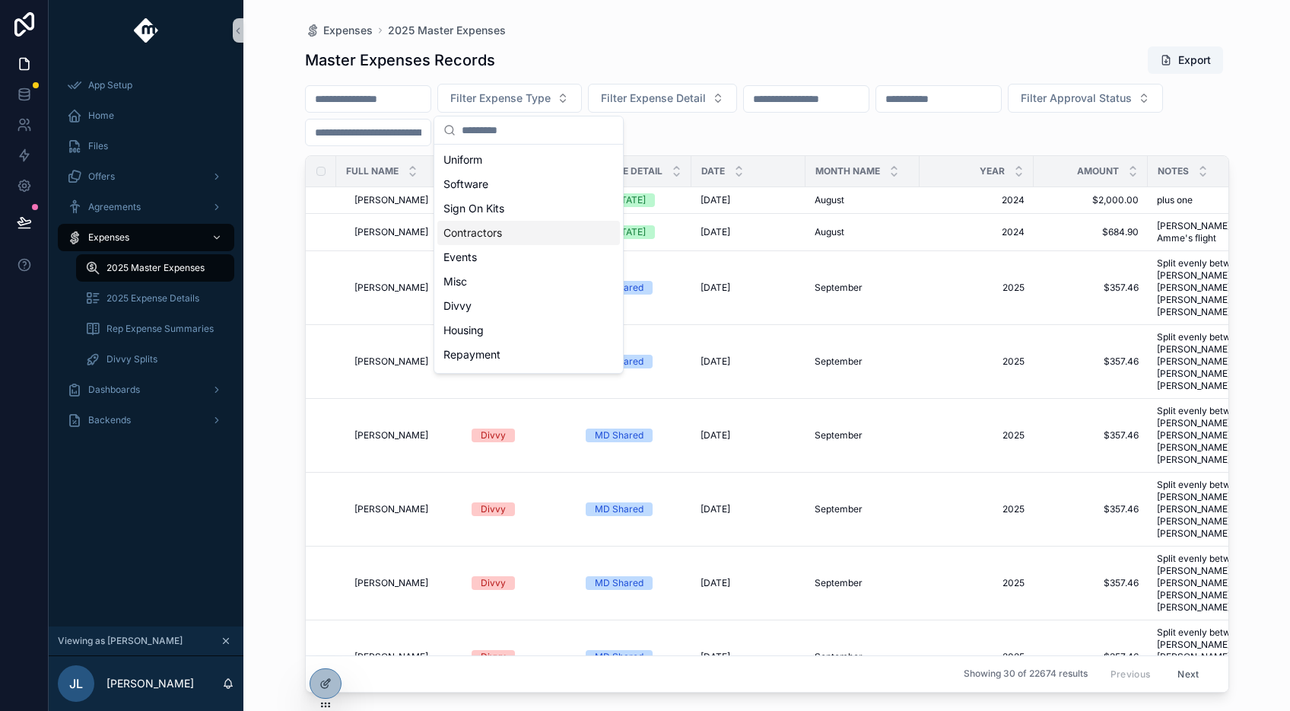
drag, startPoint x: 286, startPoint y: 119, endPoint x: 280, endPoint y: 127, distance: 10.3
click at [286, 119] on div "Expenses 2025 Master Expenses Master Expenses Records Export Filter Expense Typ…" at bounding box center [767, 346] width 973 height 692
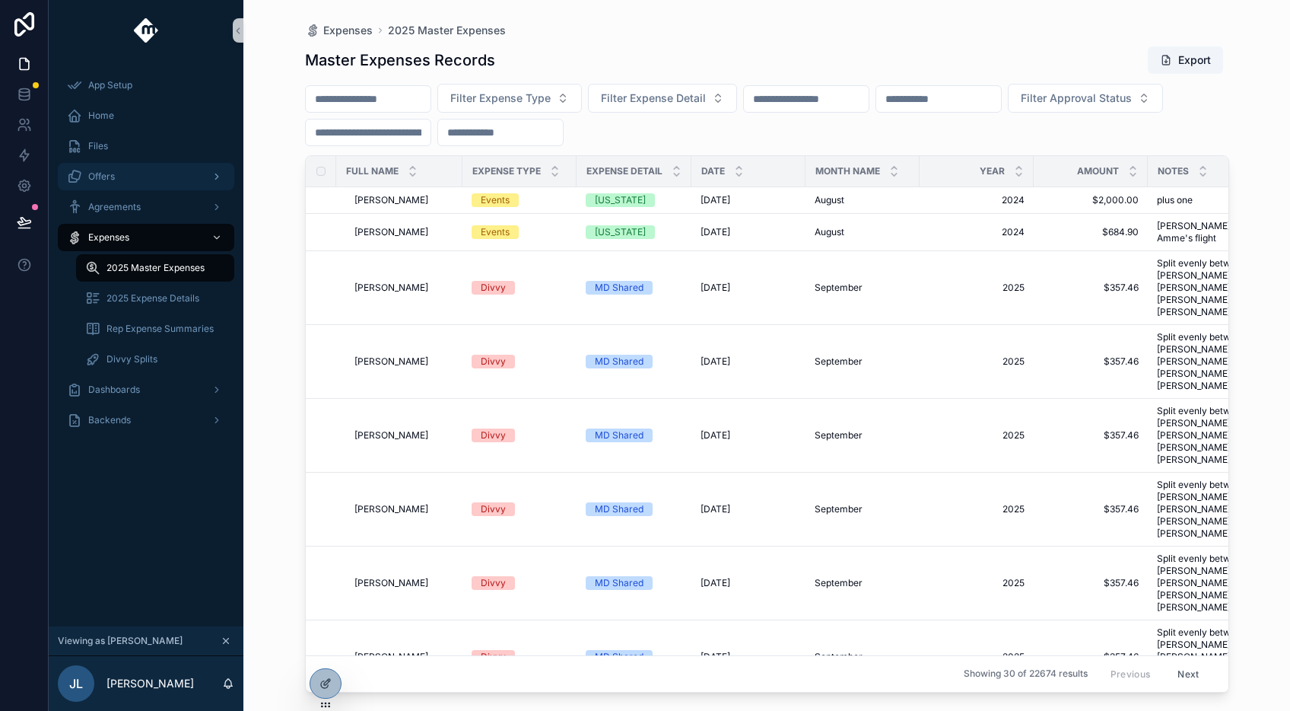
click at [182, 183] on div "Offers" at bounding box center [146, 176] width 158 height 24
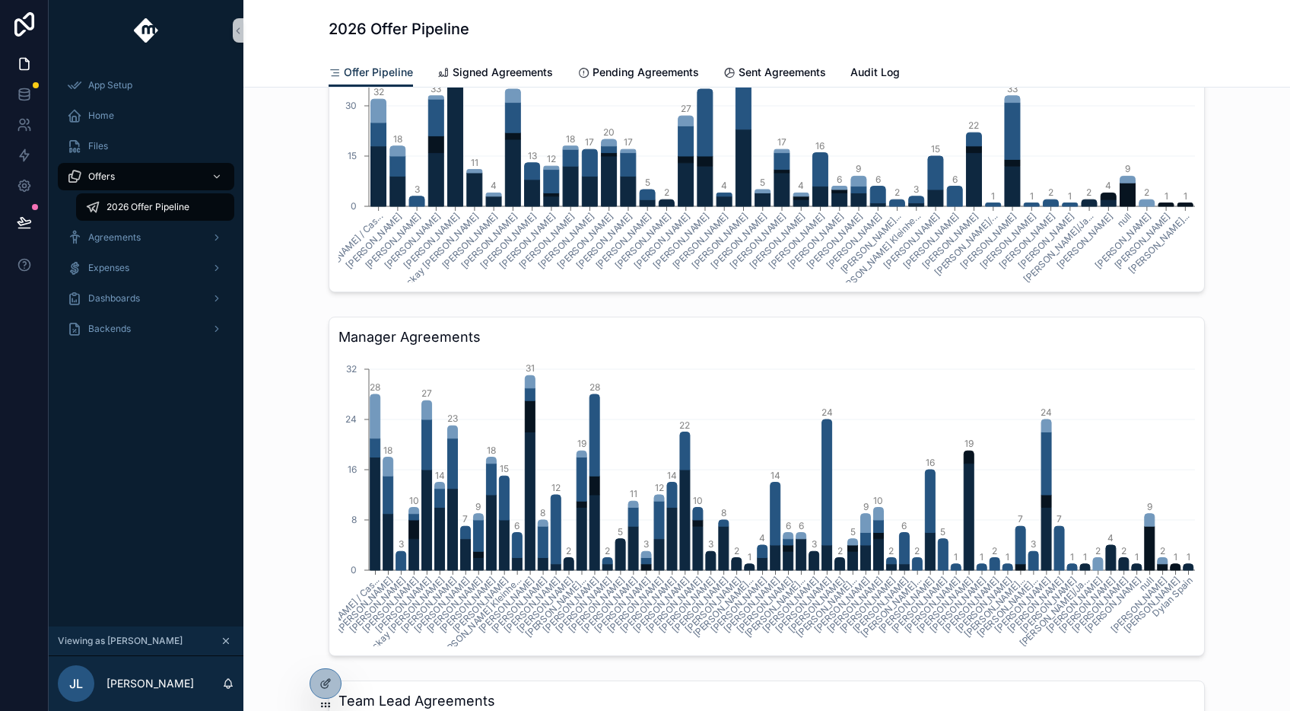
scroll to position [625, 0]
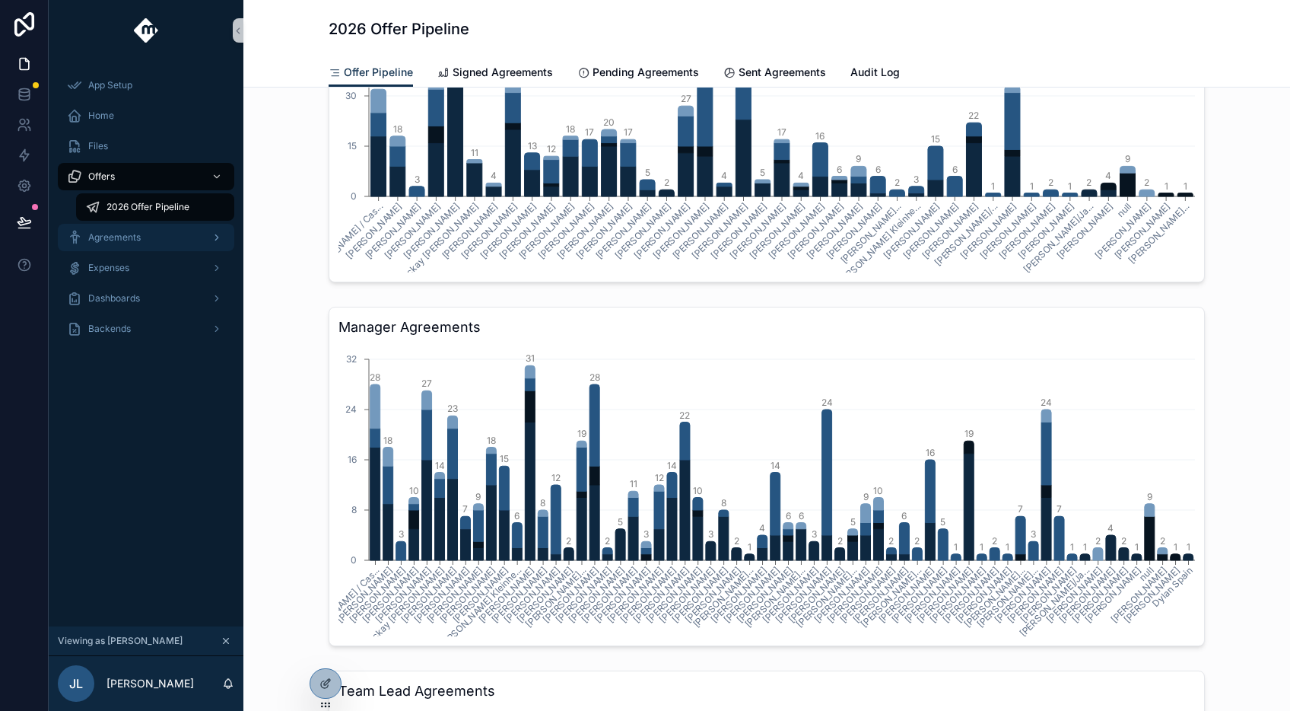
click at [178, 235] on div "Agreements" at bounding box center [146, 237] width 158 height 24
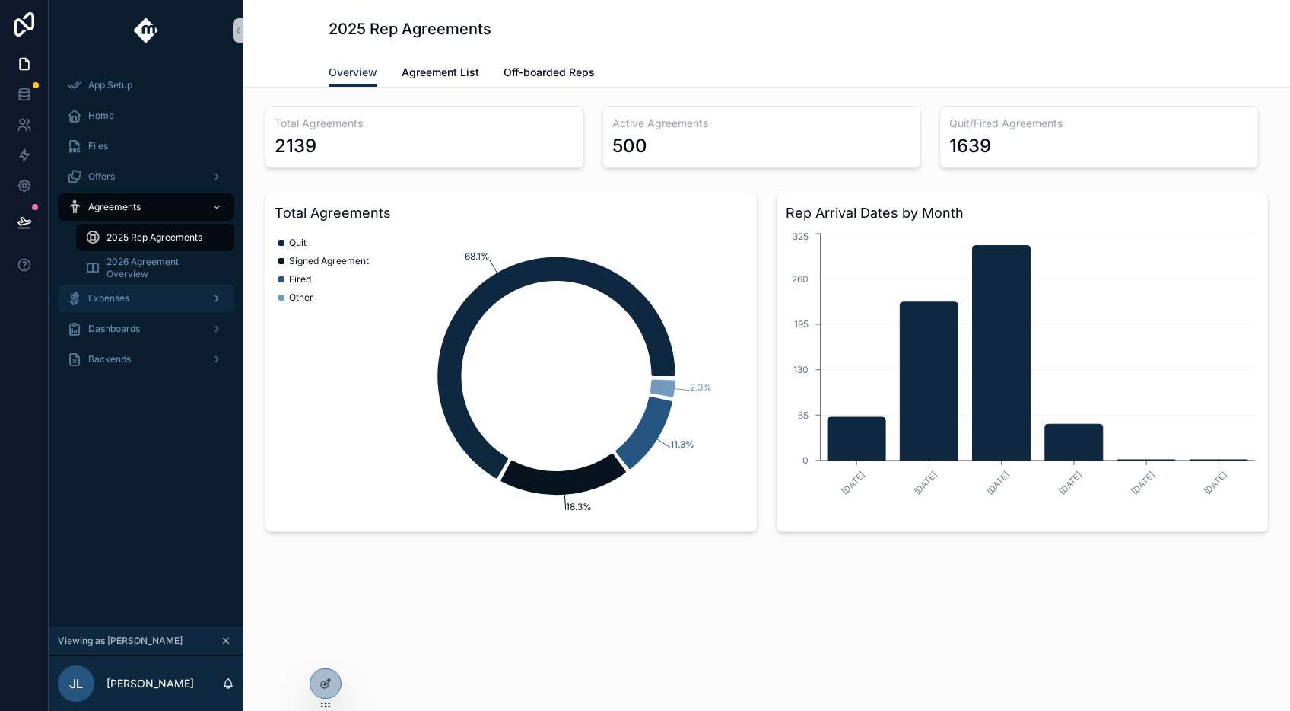
click at [130, 304] on div "Expenses" at bounding box center [146, 298] width 158 height 24
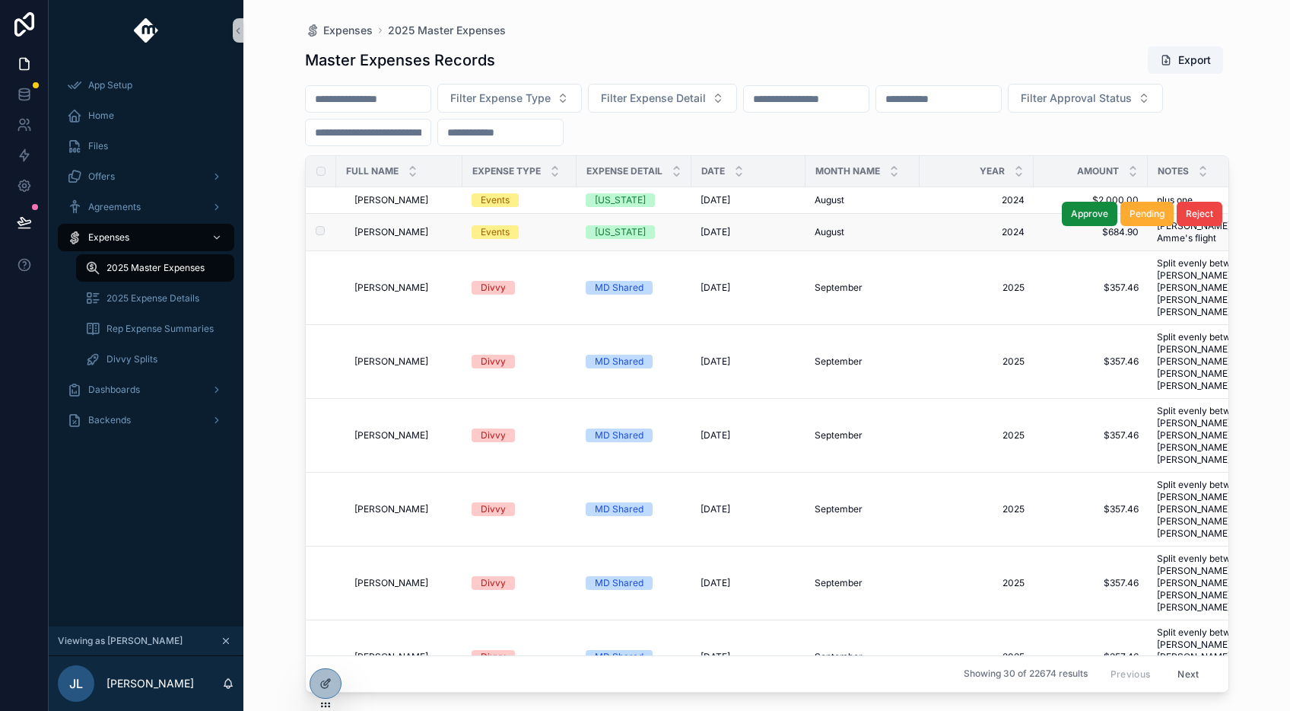
click at [549, 236] on div "Events" at bounding box center [520, 232] width 96 height 14
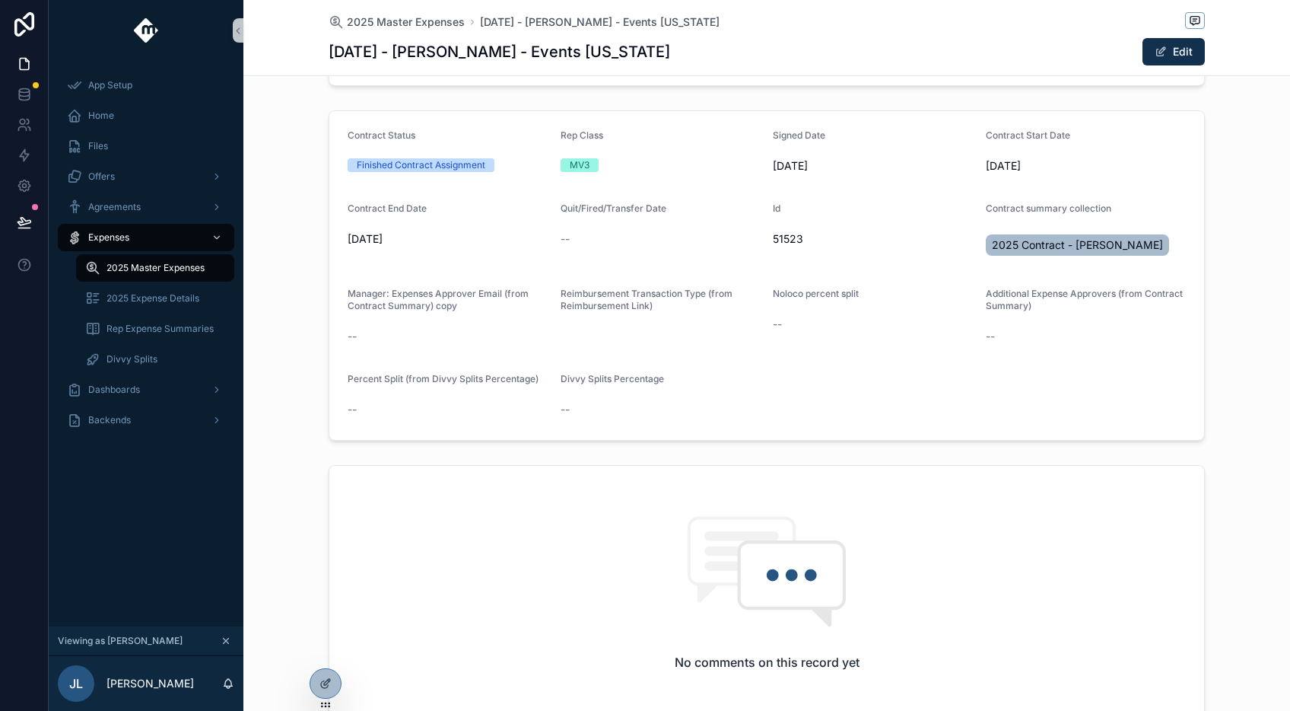
scroll to position [660, 0]
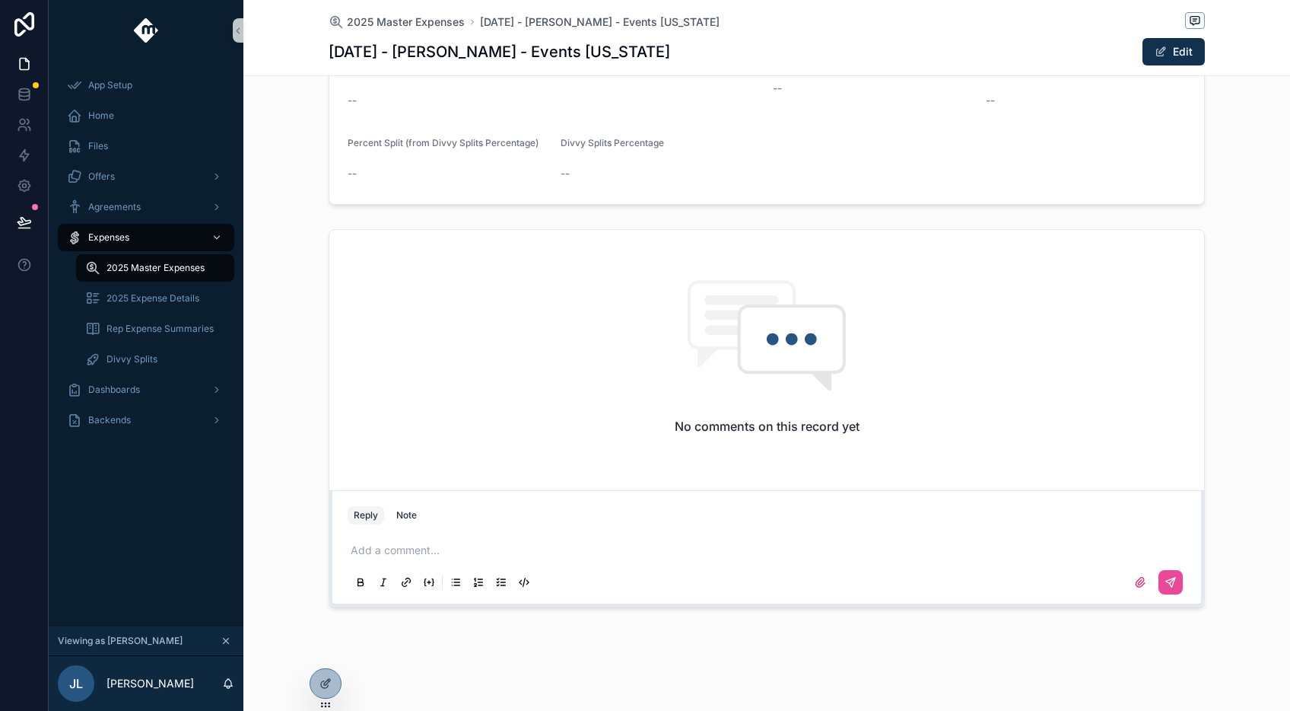
click at [595, 527] on div "Add a comment..." at bounding box center [767, 565] width 857 height 76
click at [580, 546] on p "scrollable content" at bounding box center [770, 549] width 838 height 15
click at [135, 409] on div "Backends" at bounding box center [146, 420] width 158 height 24
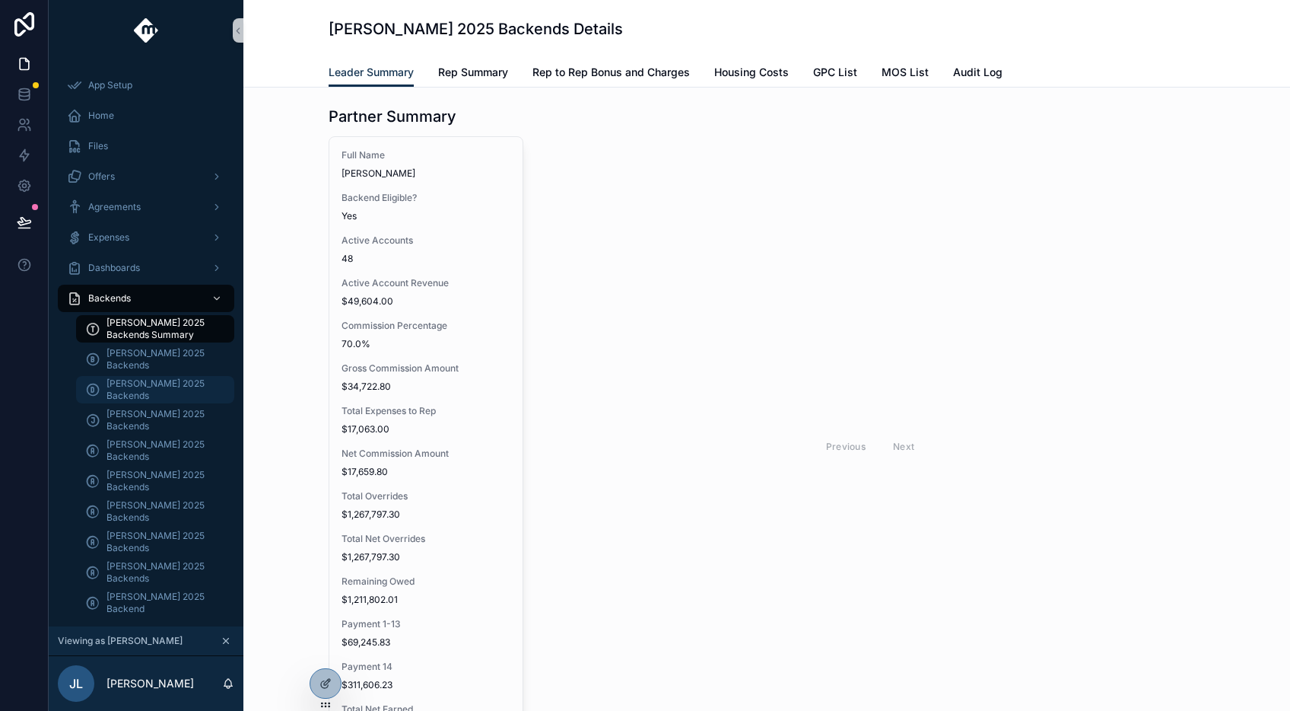
click at [172, 386] on span "[PERSON_NAME] 2025 Backends" at bounding box center [163, 389] width 113 height 24
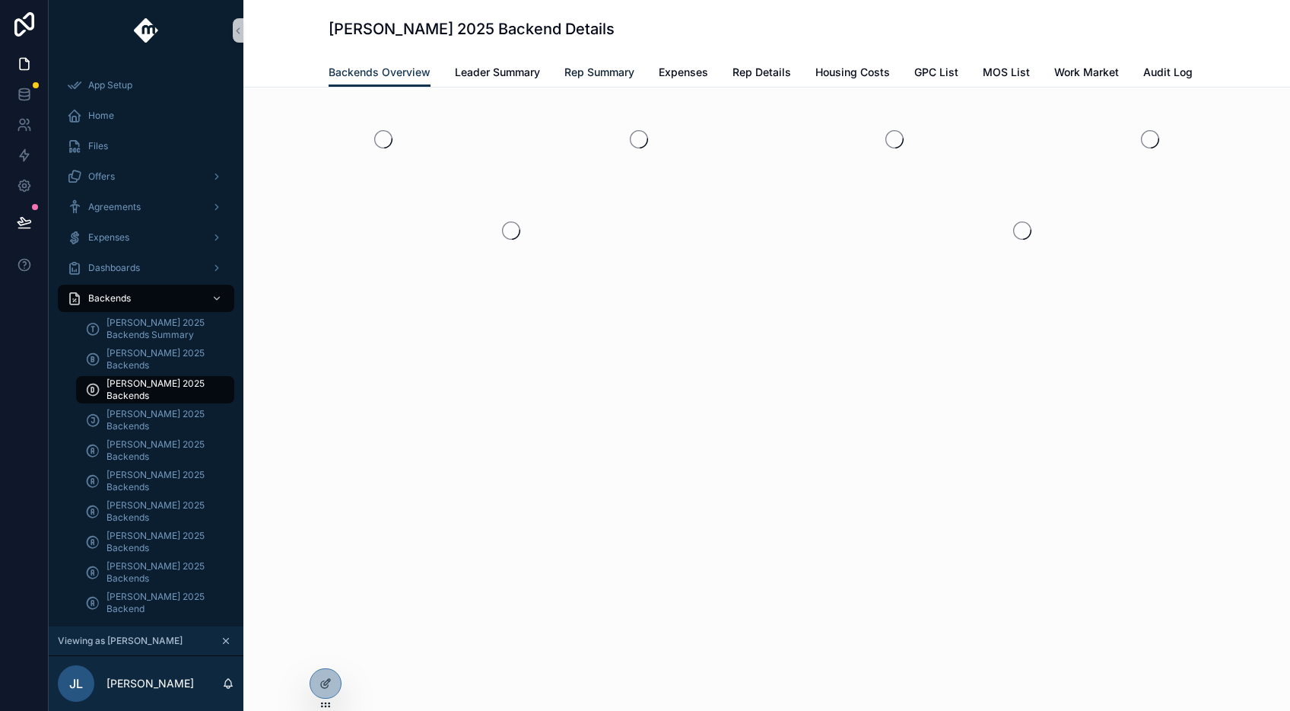
click at [616, 70] on span "Rep Summary" at bounding box center [600, 72] width 70 height 15
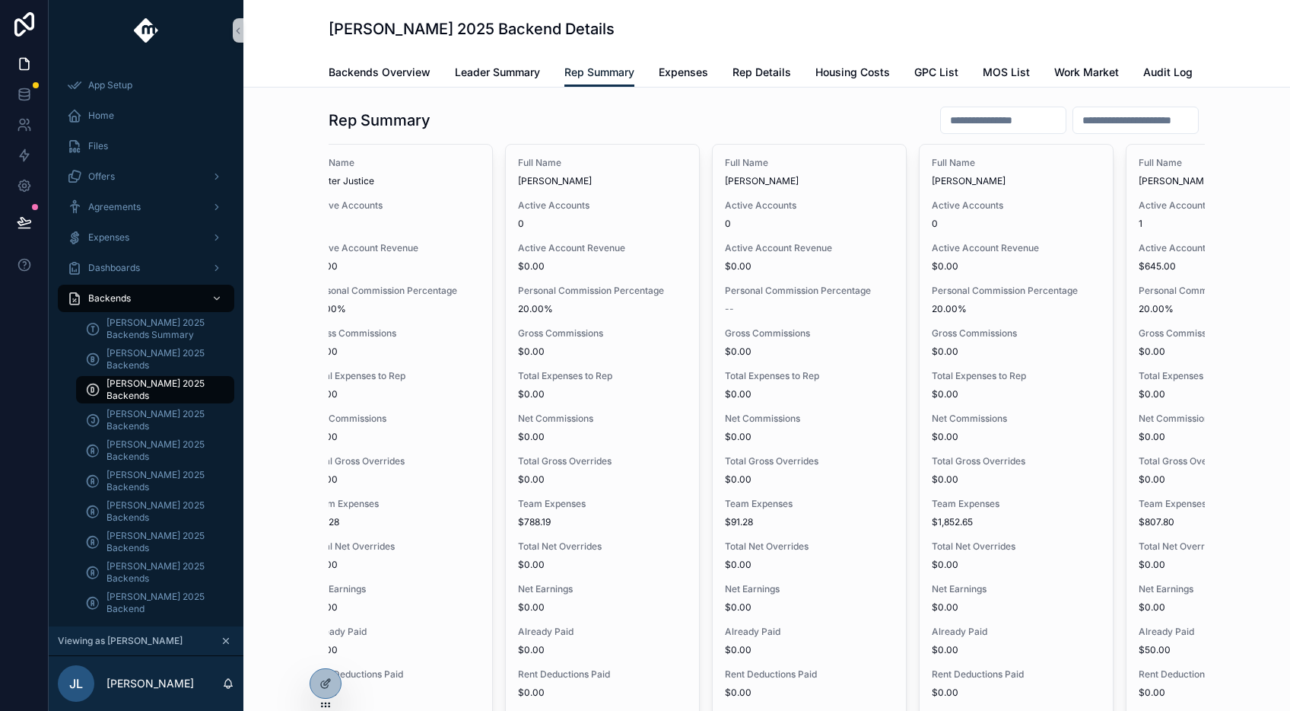
scroll to position [0, 1339]
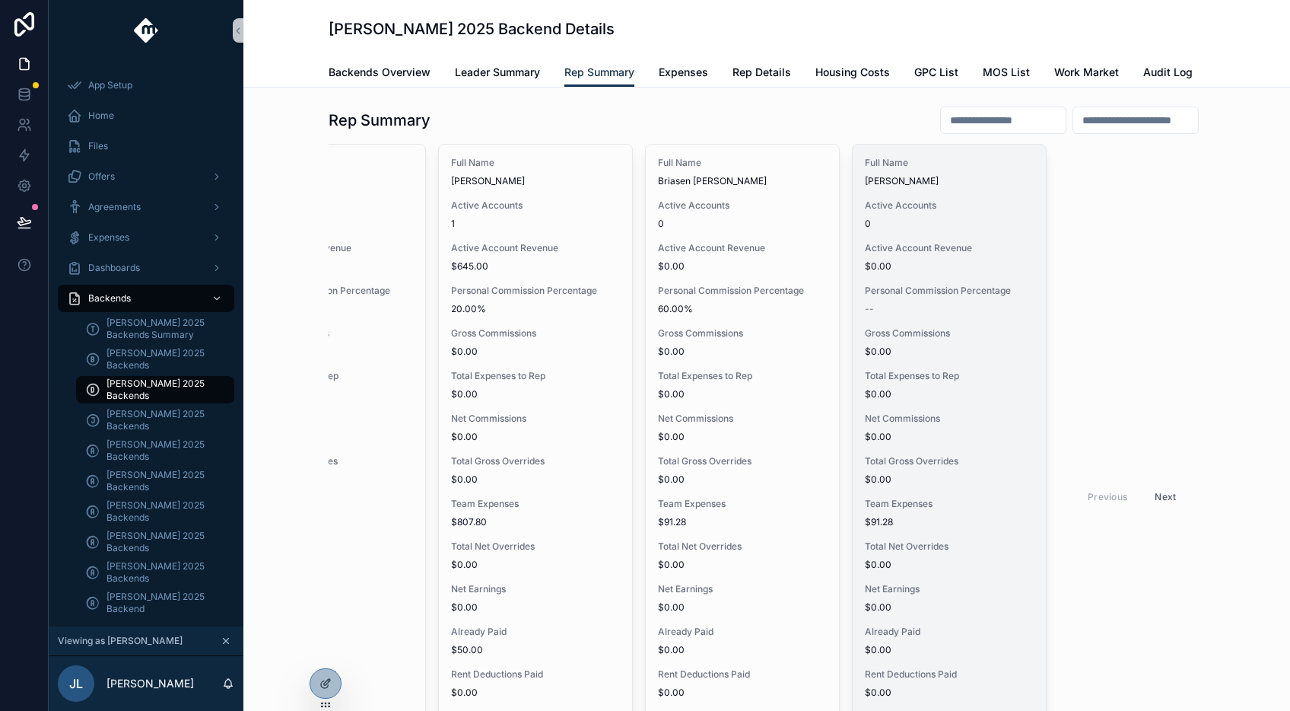
click at [894, 401] on div "Full Name [PERSON_NAME] Active Accounts 0 Active Account Revenue $0.00 Personal…" at bounding box center [949, 492] width 193 height 694
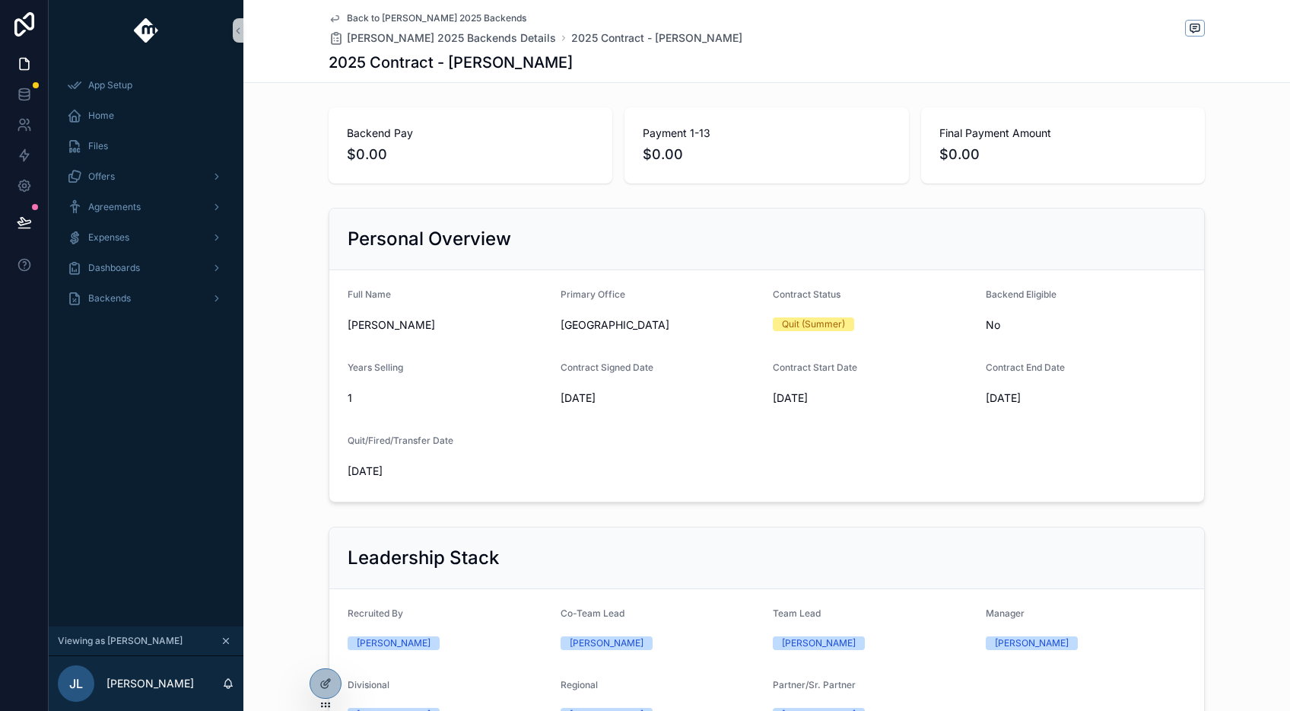
click at [391, 18] on span "Back to [PERSON_NAME] 2025 Backends" at bounding box center [437, 18] width 180 height 12
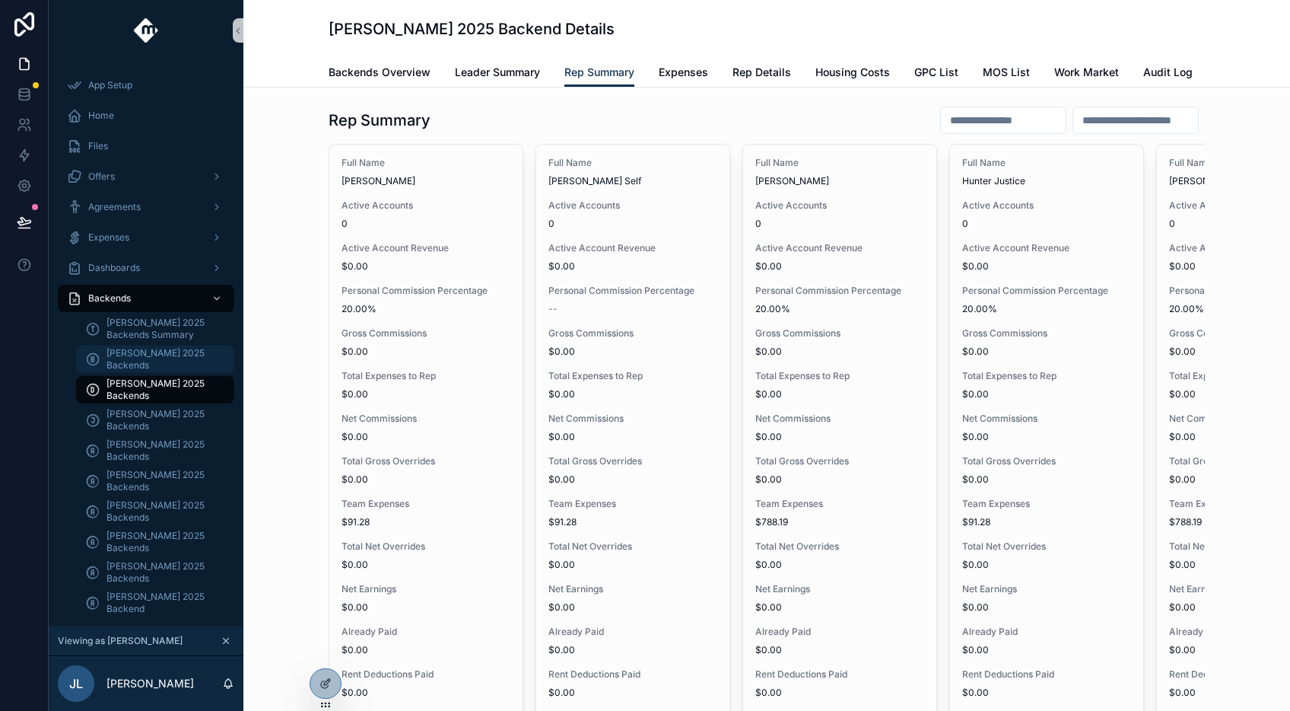
click at [161, 363] on span "[PERSON_NAME] 2025 Backends" at bounding box center [163, 359] width 113 height 24
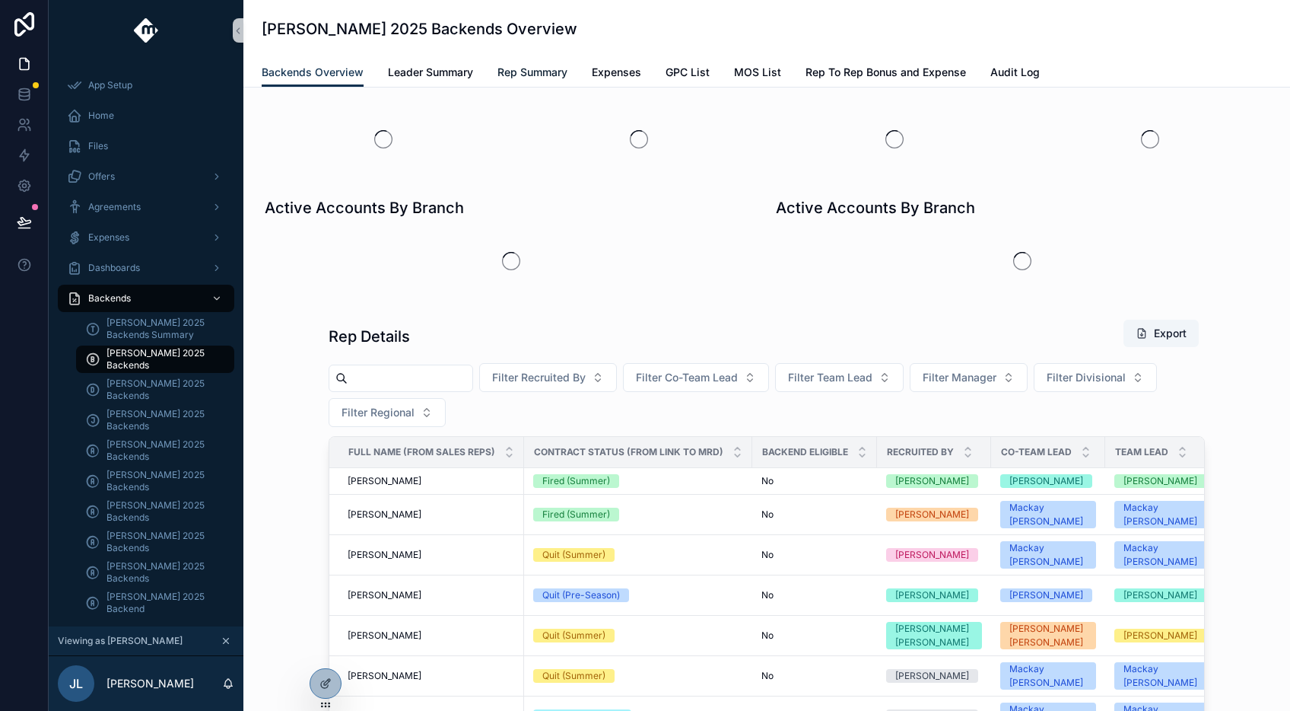
click at [515, 72] on span "Rep Summary" at bounding box center [533, 72] width 70 height 15
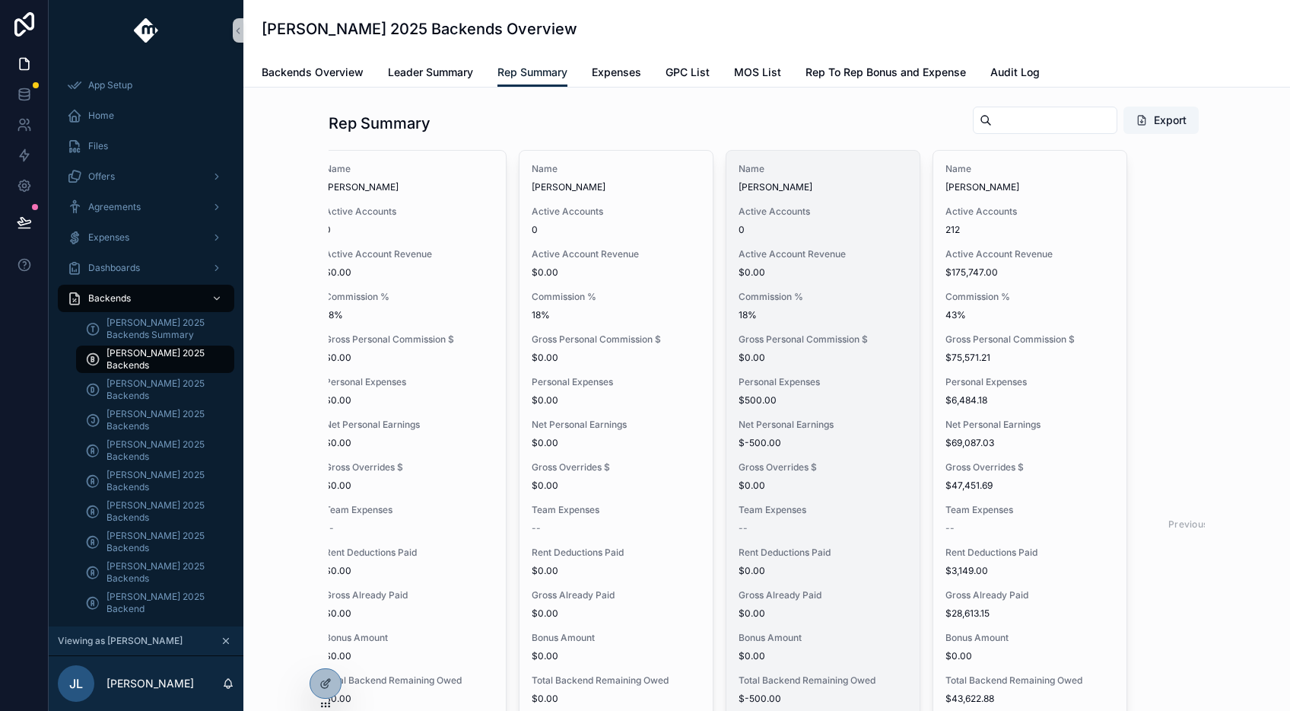
scroll to position [0, 2374]
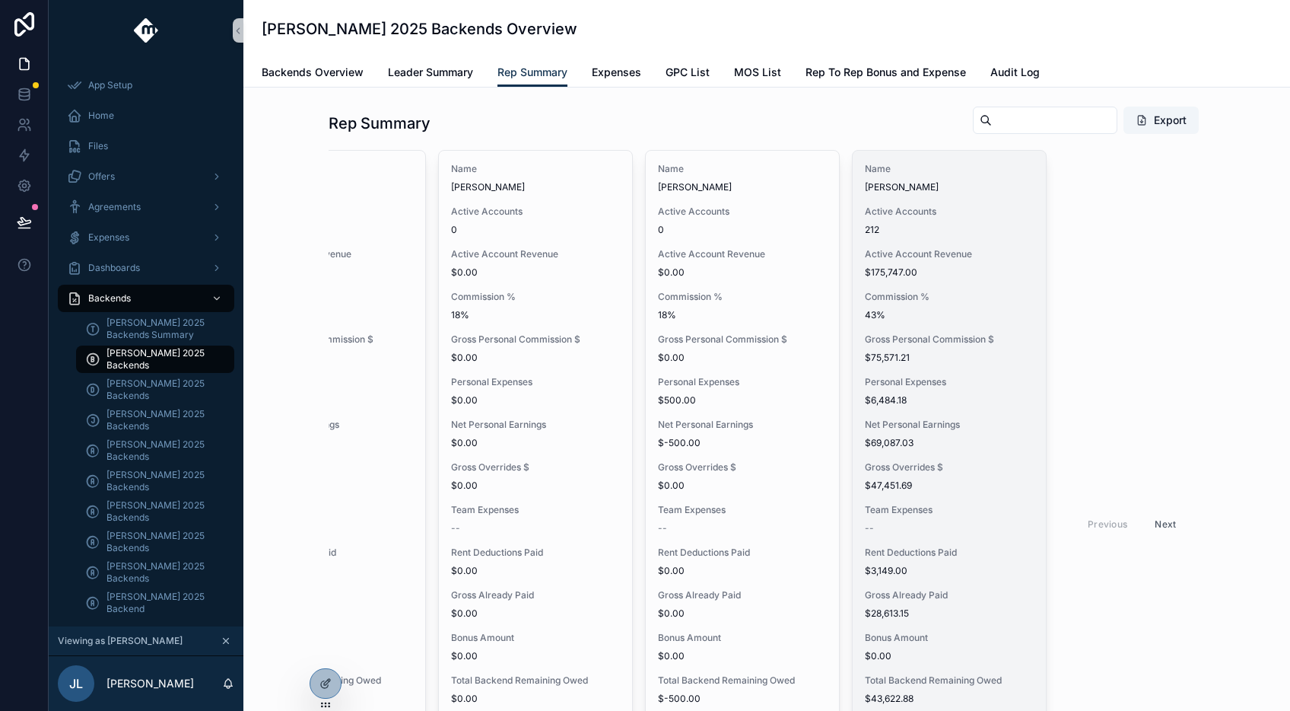
click at [905, 294] on span "Commission %" at bounding box center [949, 297] width 169 height 12
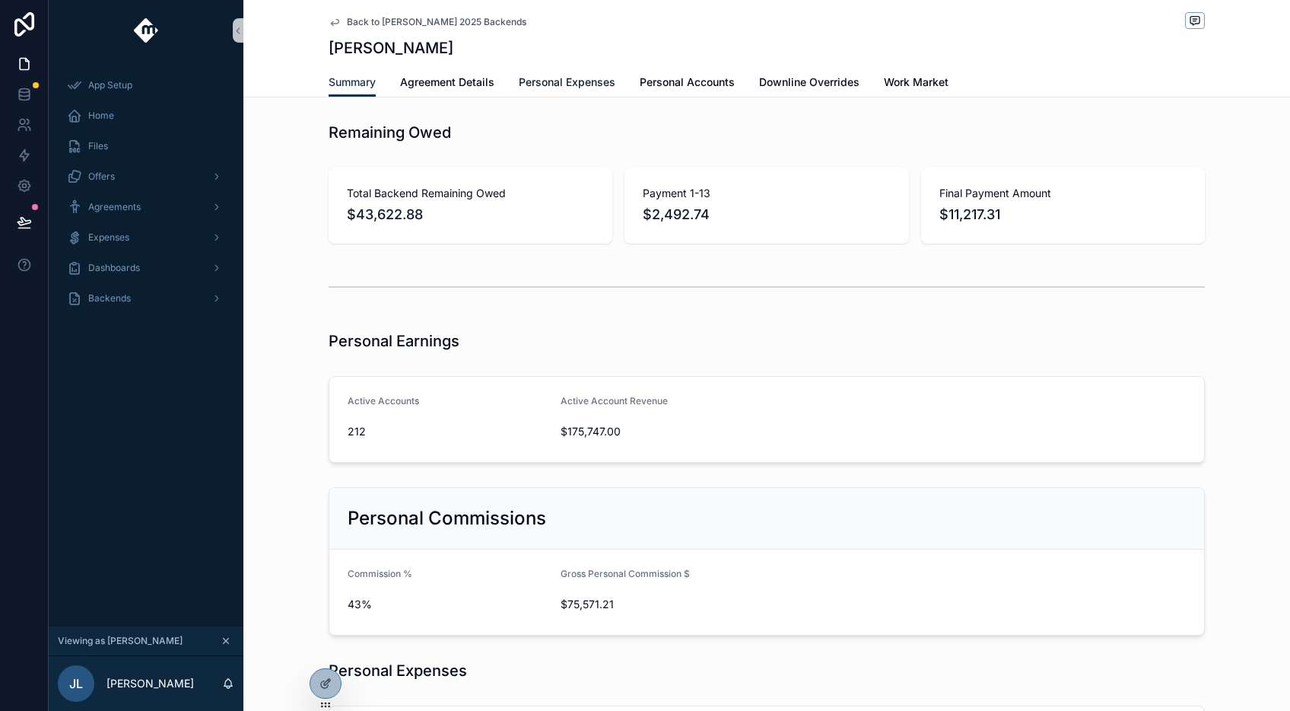
click at [542, 83] on span "Personal Expenses" at bounding box center [567, 82] width 97 height 15
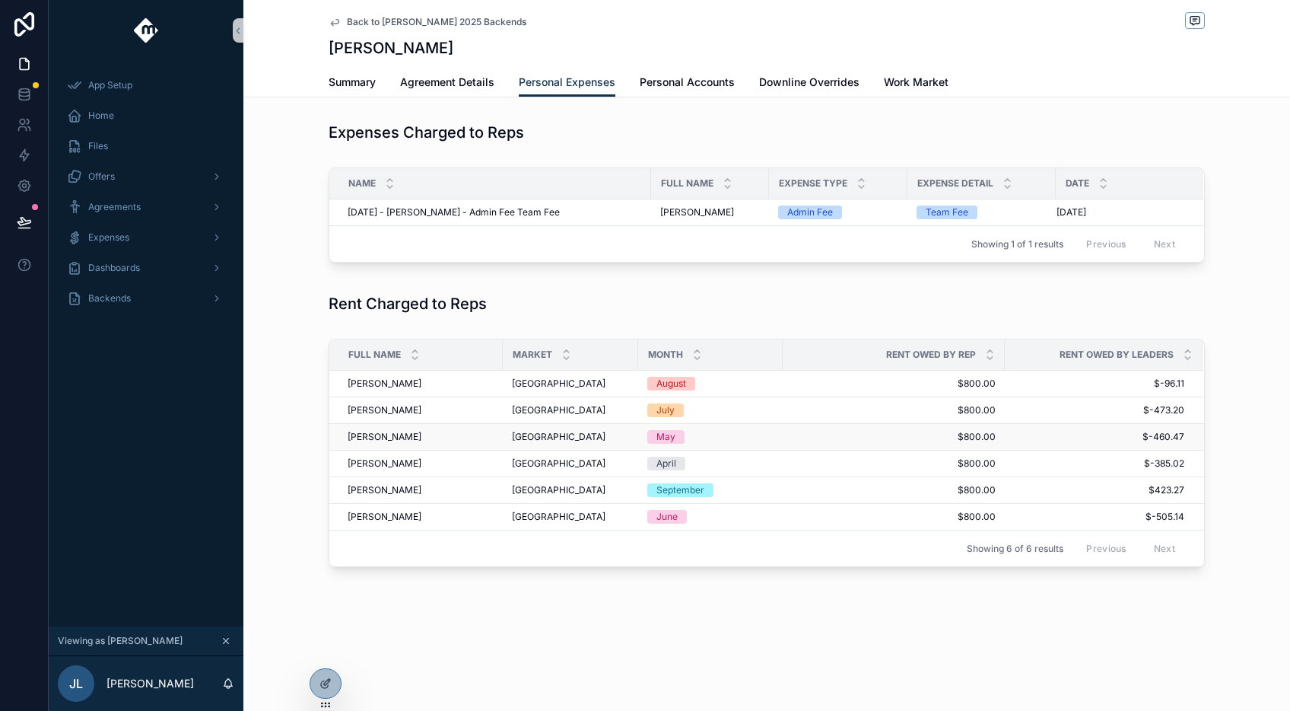
click at [596, 429] on td "Tucson [GEOGRAPHIC_DATA]" at bounding box center [570, 437] width 135 height 27
click at [614, 436] on div "Tucson [GEOGRAPHIC_DATA]" at bounding box center [570, 437] width 117 height 12
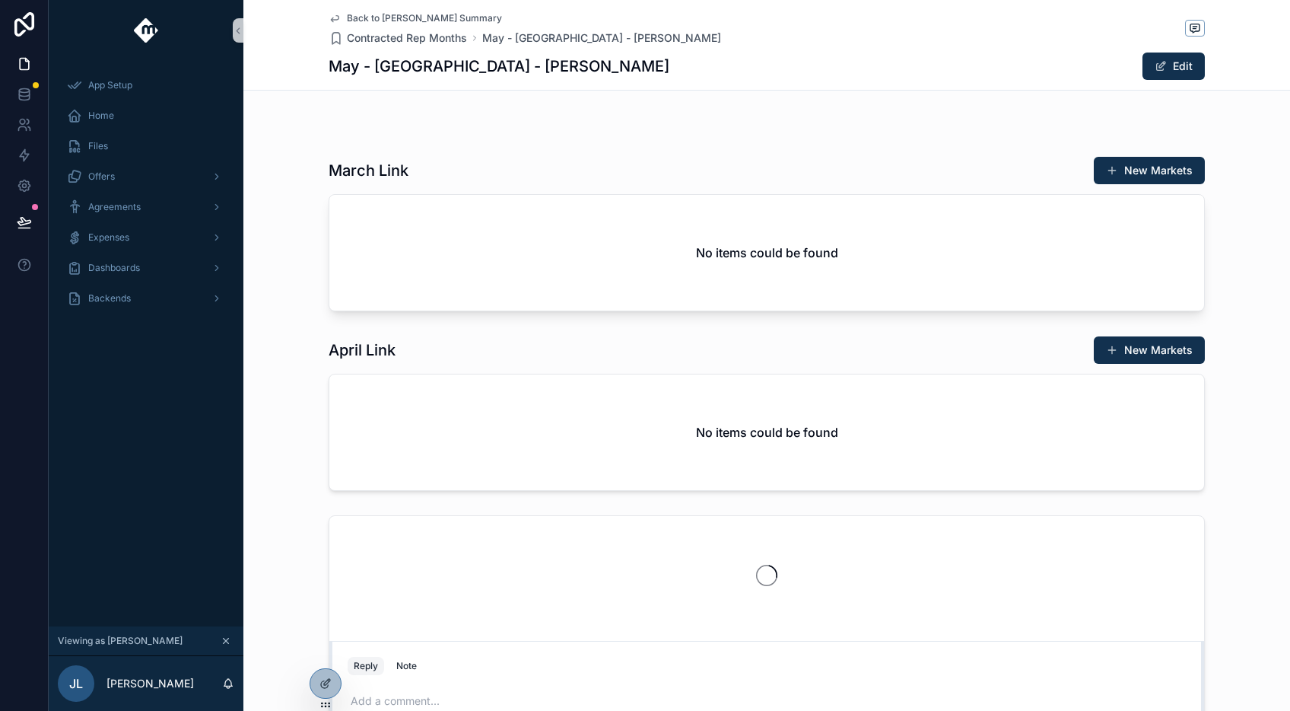
scroll to position [670, 0]
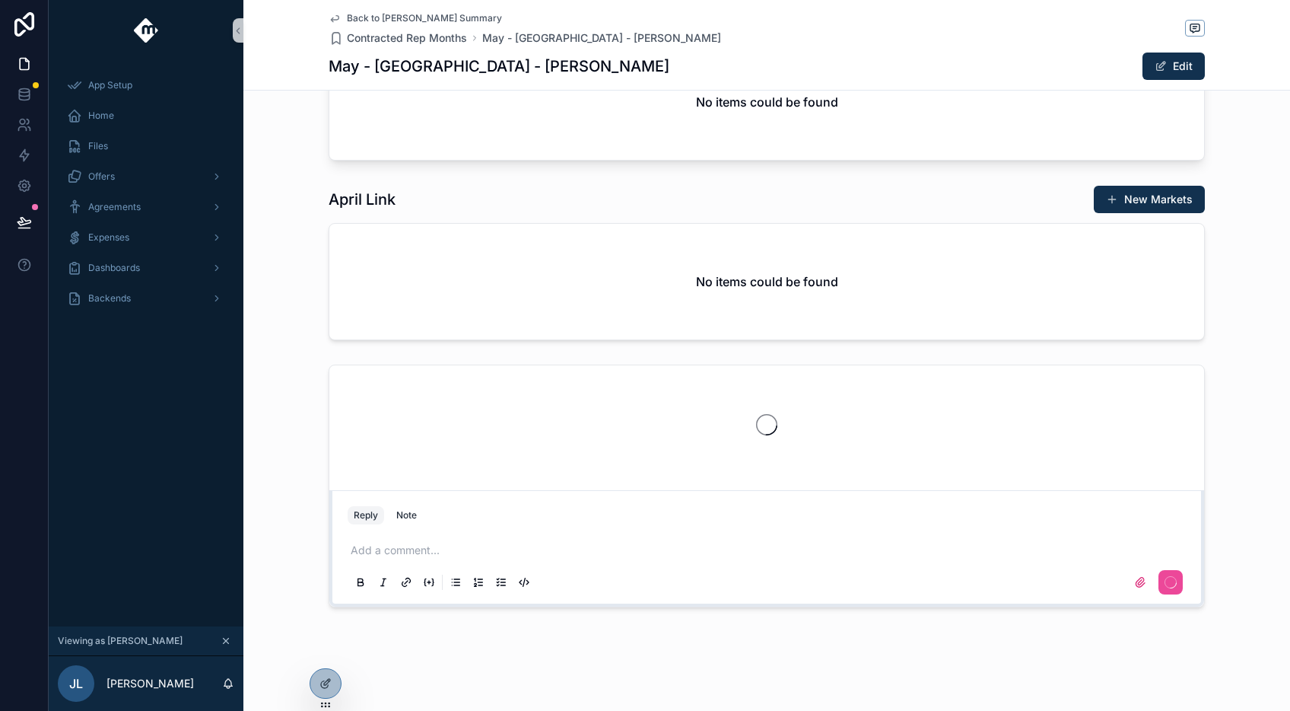
click at [580, 541] on div "Add a comment..." at bounding box center [767, 565] width 838 height 64
click at [531, 547] on p "scrollable content" at bounding box center [770, 549] width 838 height 15
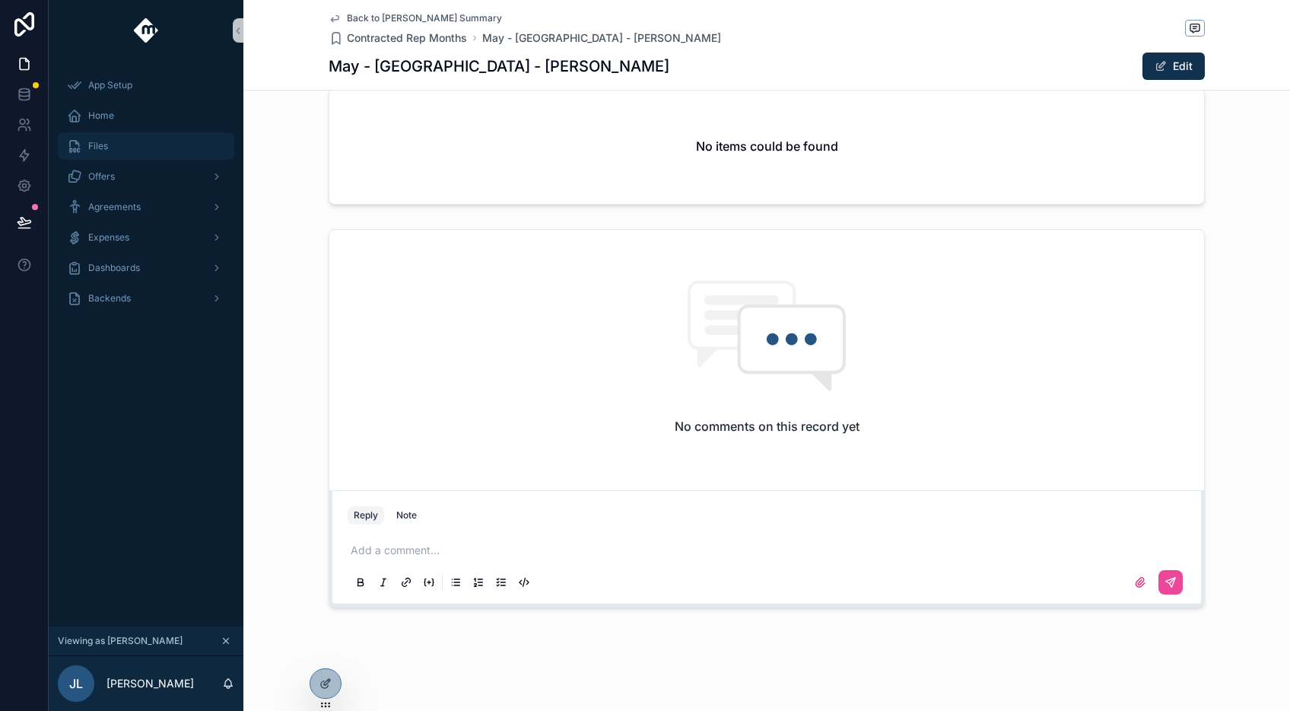
click at [186, 136] on div "Files" at bounding box center [146, 146] width 158 height 24
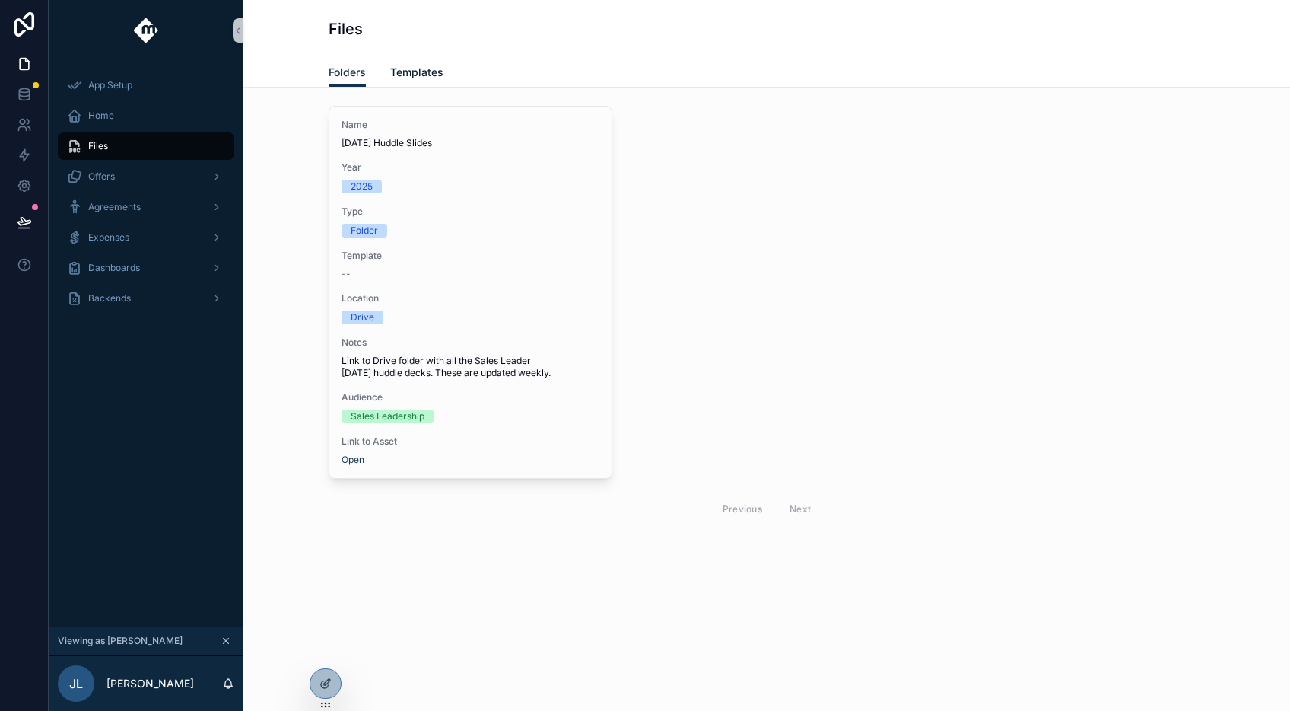
click at [419, 62] on link "Templates" at bounding box center [416, 74] width 53 height 30
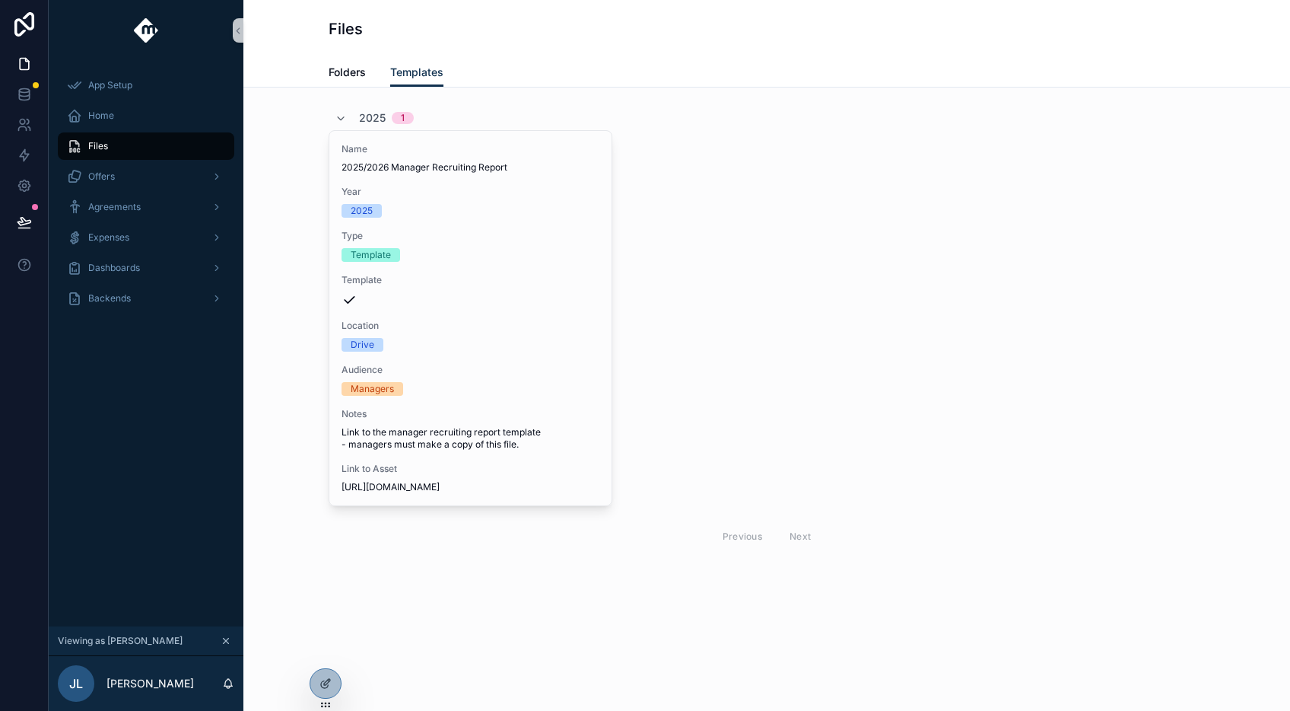
click at [399, 116] on span "1" at bounding box center [403, 118] width 22 height 12
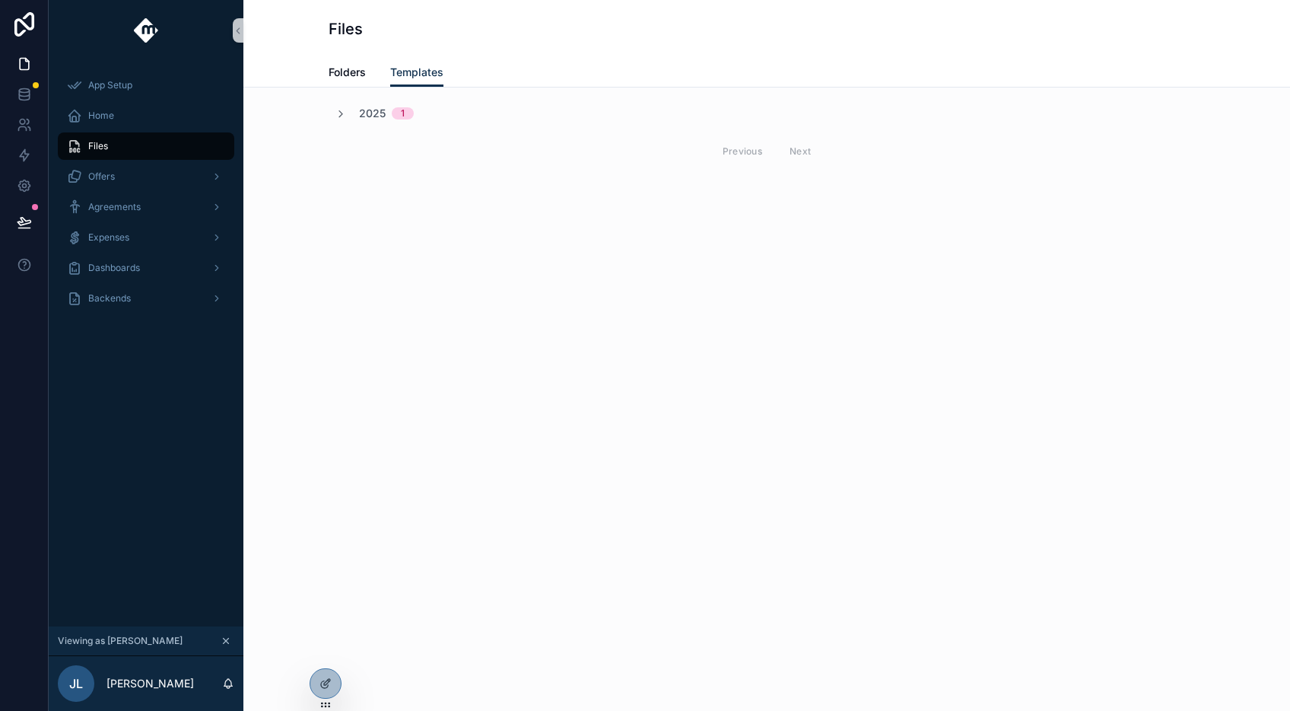
click at [401, 116] on div "1" at bounding box center [403, 113] width 4 height 12
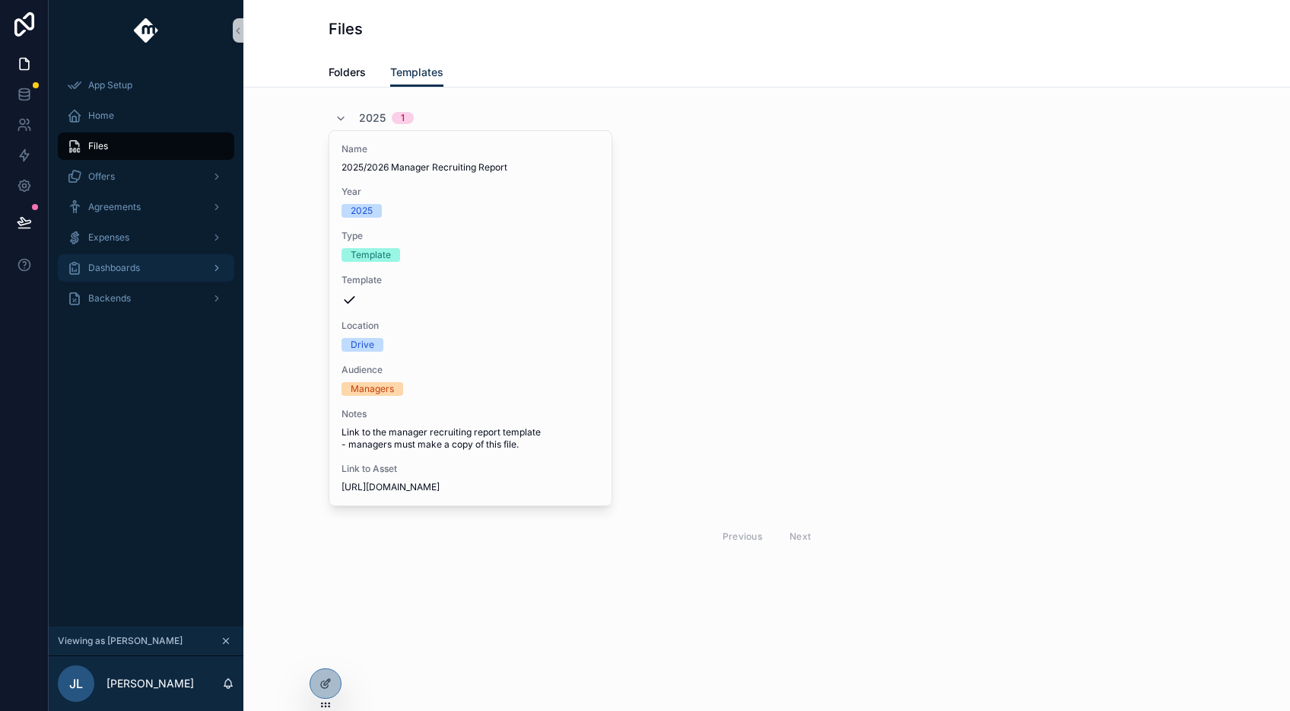
click at [183, 267] on div "Dashboards" at bounding box center [146, 268] width 158 height 24
